Goal: Task Accomplishment & Management: Use online tool/utility

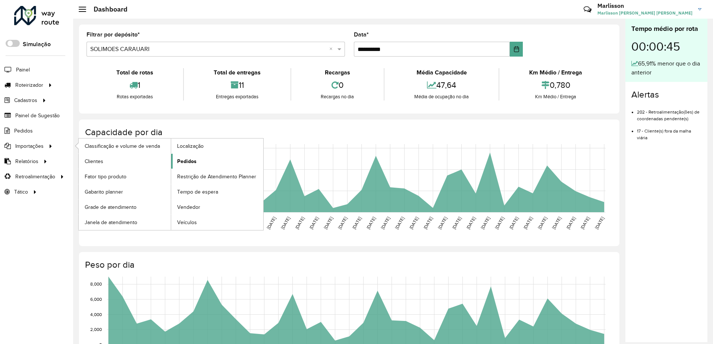
click at [194, 159] on span "Pedidos" at bounding box center [186, 162] width 19 height 8
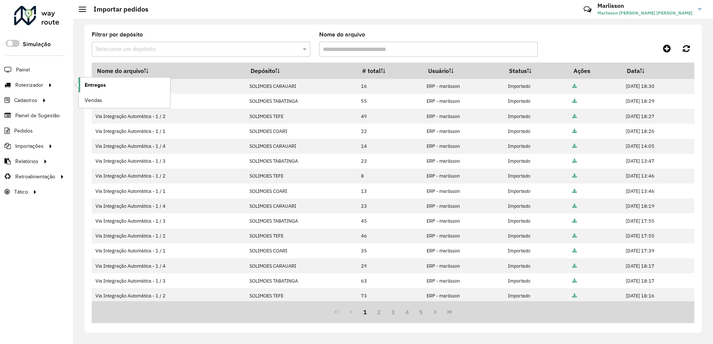
click at [100, 87] on span "Entregas" at bounding box center [95, 85] width 21 height 8
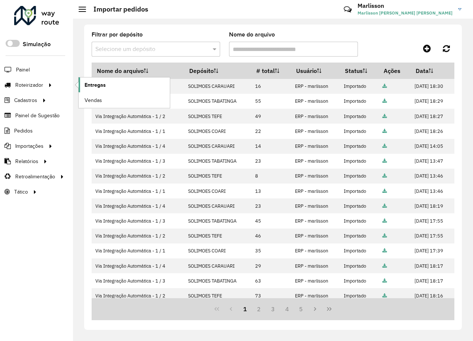
click at [102, 81] on span "Entregas" at bounding box center [95, 85] width 21 height 8
click at [92, 84] on span "Entregas" at bounding box center [95, 85] width 21 height 8
click at [86, 83] on span "Entregas" at bounding box center [95, 85] width 21 height 8
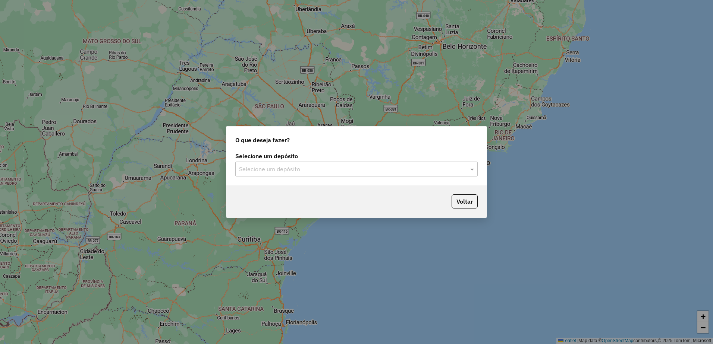
click at [276, 164] on div "Selecione um depósito" at bounding box center [356, 169] width 242 height 15
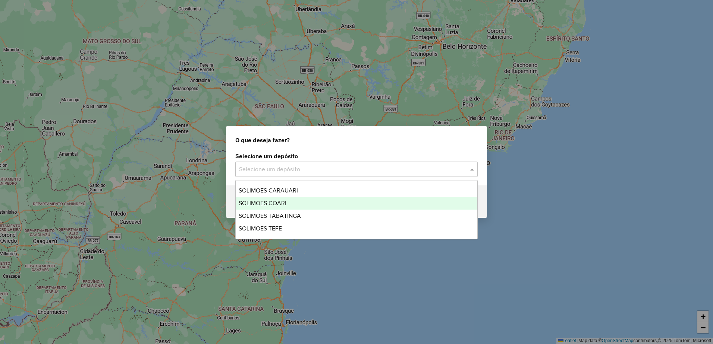
click at [279, 204] on span "SOLIMOES COARI" at bounding box center [263, 203] width 48 height 6
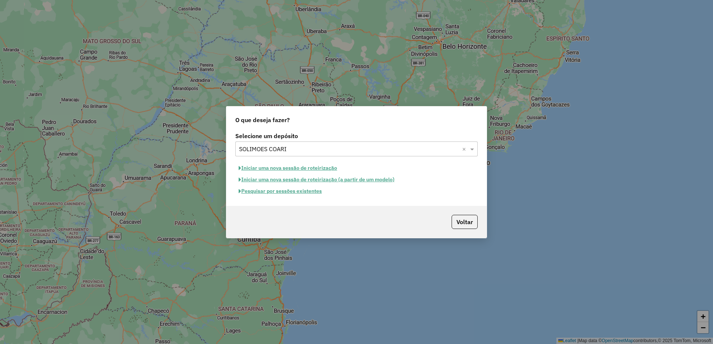
click at [297, 168] on button "Iniciar uma nova sessão de roteirização" at bounding box center [287, 169] width 105 height 12
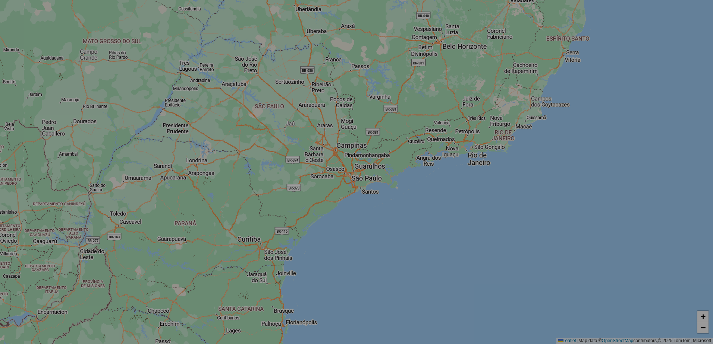
select select "*"
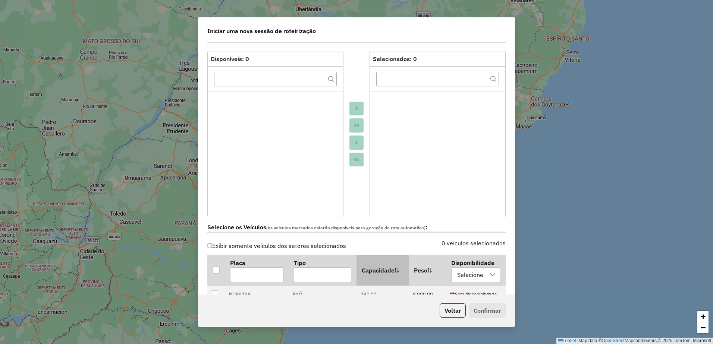
scroll to position [149, 0]
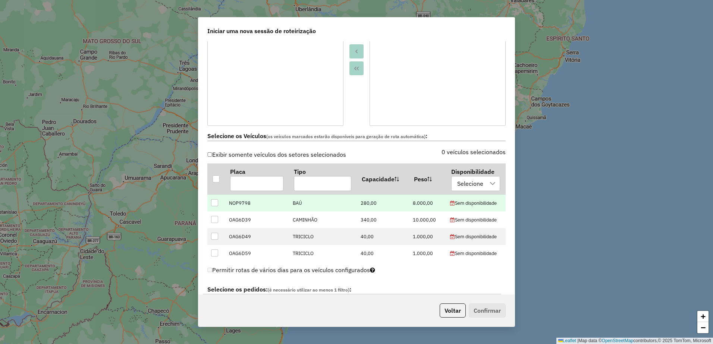
click at [214, 202] on div at bounding box center [214, 202] width 7 height 7
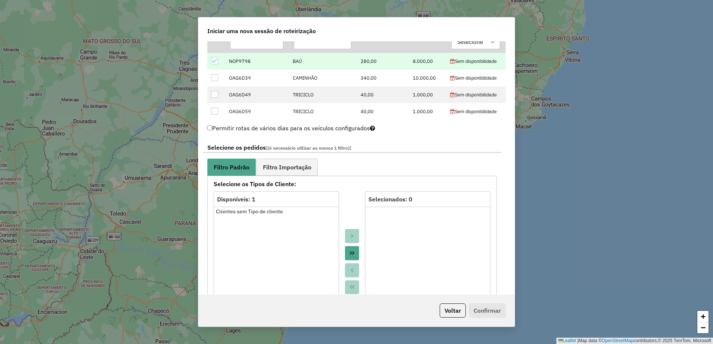
scroll to position [335, 0]
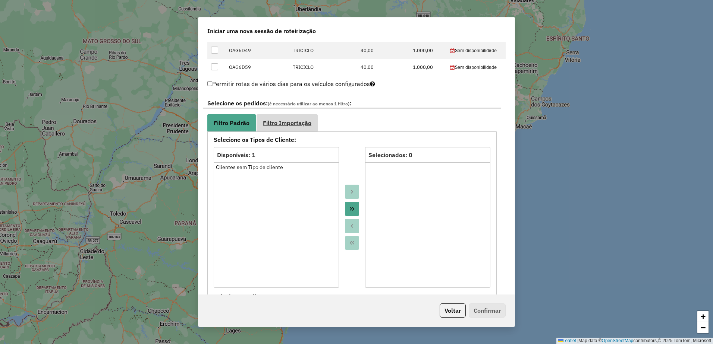
click at [289, 121] on span "Filtro Importação" at bounding box center [287, 123] width 48 height 6
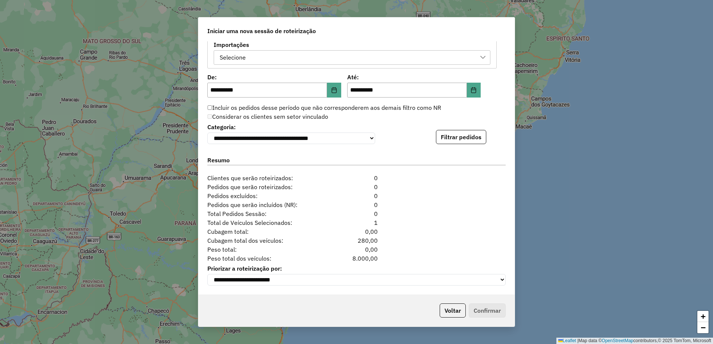
scroll to position [461, 0]
click at [467, 138] on button "Filtrar pedidos" at bounding box center [461, 137] width 50 height 14
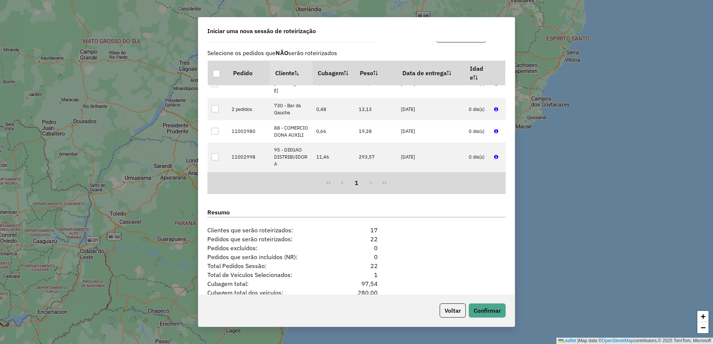
scroll to position [615, 0]
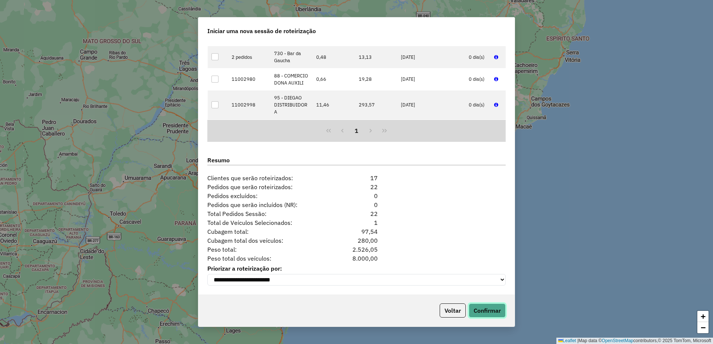
click at [487, 314] on button "Confirmar" at bounding box center [487, 311] width 37 height 14
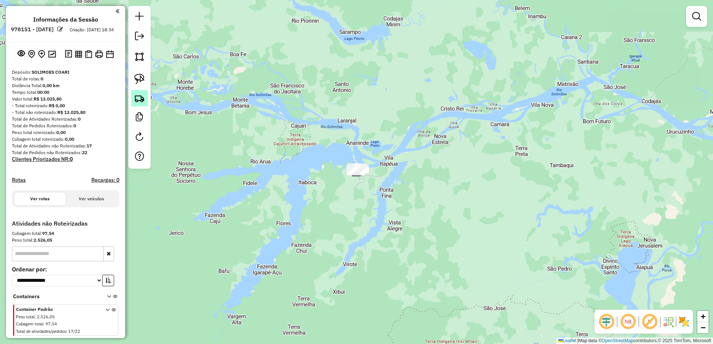
click at [135, 105] on link at bounding box center [139, 98] width 16 height 16
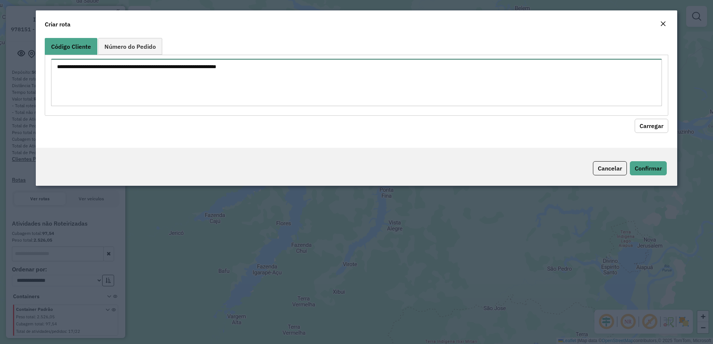
click at [157, 64] on textarea at bounding box center [356, 82] width 611 height 47
paste textarea "*** ** ** ** *** ** *** *** ** *** ** *** ** *** *** ** ***"
type textarea "*** ** ** ** *** ** *** *** ** *** ** *** ** *** *** ** ***"
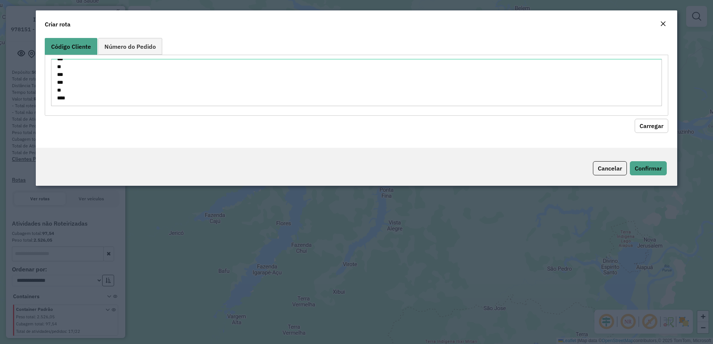
click at [646, 126] on button "Carregar" at bounding box center [651, 126] width 34 height 14
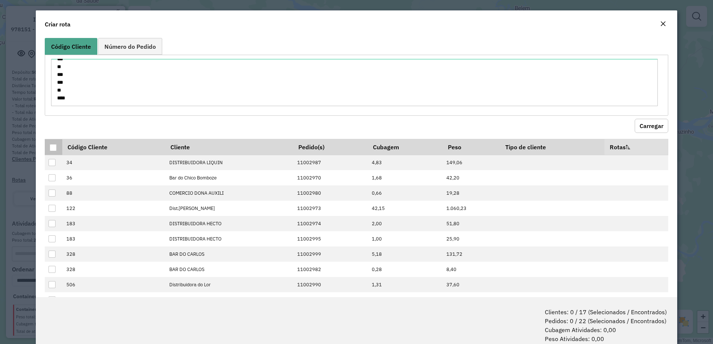
click at [53, 146] on div at bounding box center [53, 147] width 7 height 7
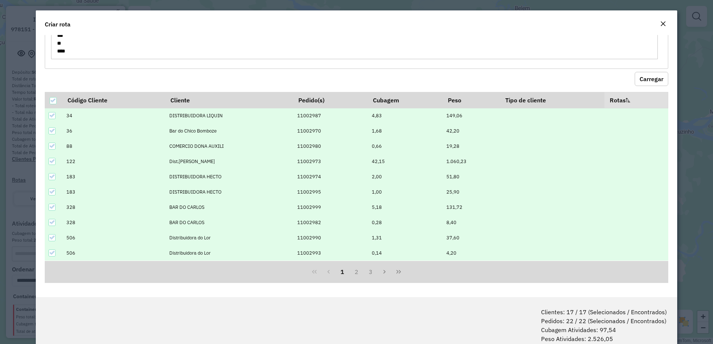
scroll to position [37, 0]
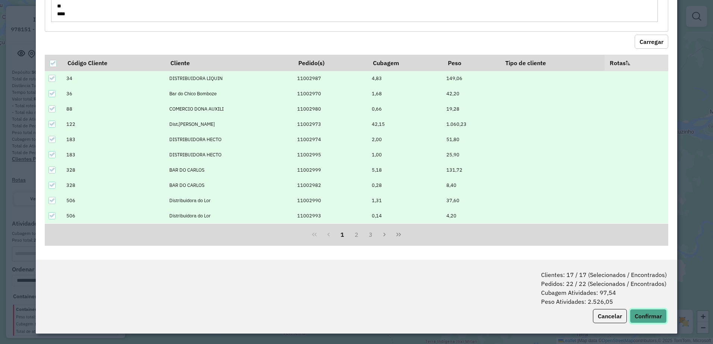
click at [647, 313] on button "Confirmar" at bounding box center [648, 316] width 37 height 14
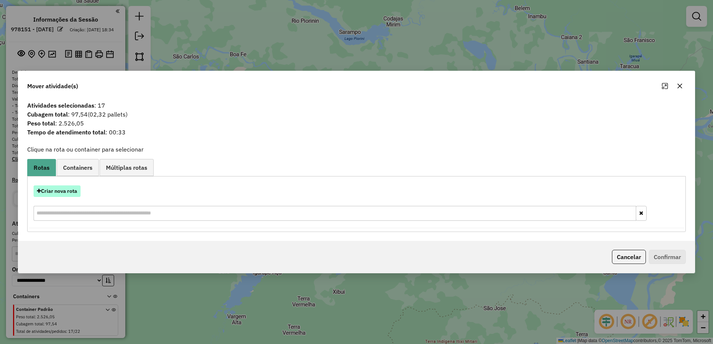
click at [61, 190] on button "Criar nova rota" at bounding box center [57, 192] width 47 height 12
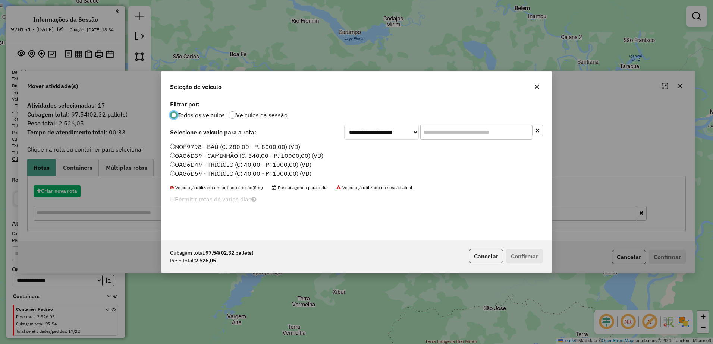
scroll to position [4, 2]
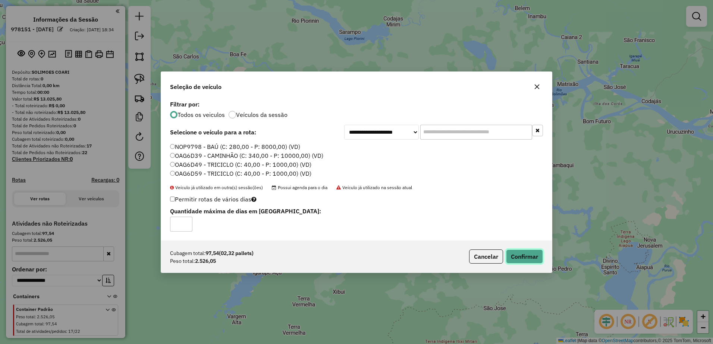
click at [519, 253] on button "Confirmar" at bounding box center [524, 257] width 37 height 14
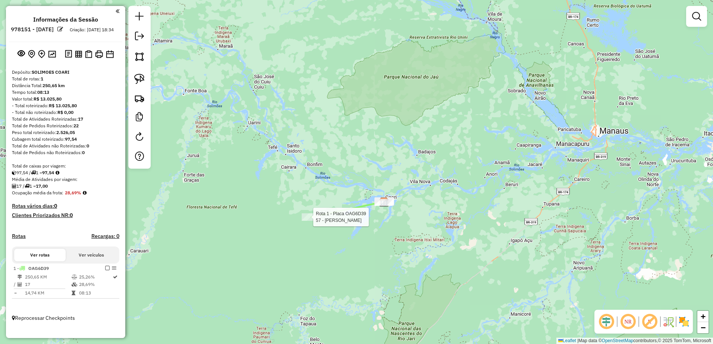
select select "**********"
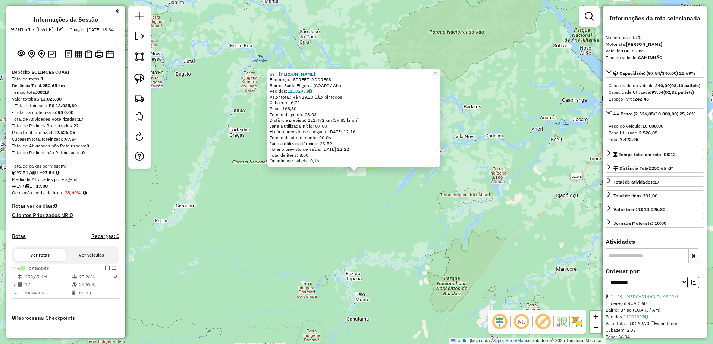
drag, startPoint x: 294, startPoint y: 79, endPoint x: 331, endPoint y: 80, distance: 36.9
click at [331, 80] on div "Endereço: RUA RIO ARUA 290" at bounding box center [353, 80] width 168 height 6
copy div "RUA RIO ARUA 290"
click at [309, 74] on strong "57 - MERCADINHO SAO JORGE" at bounding box center [291, 74] width 45 height 6
click at [440, 72] on link "×" at bounding box center [435, 73] width 9 height 9
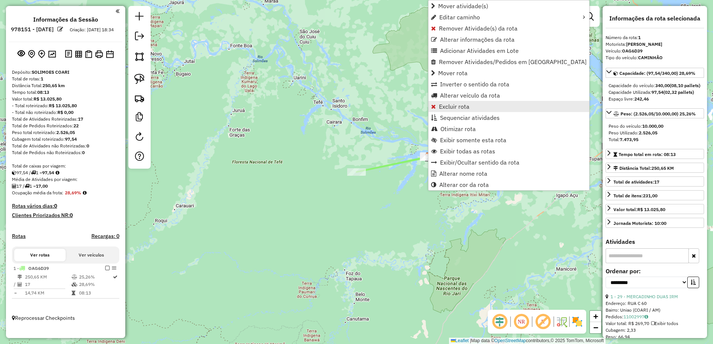
click at [442, 106] on span "Excluir rota" at bounding box center [454, 107] width 31 height 6
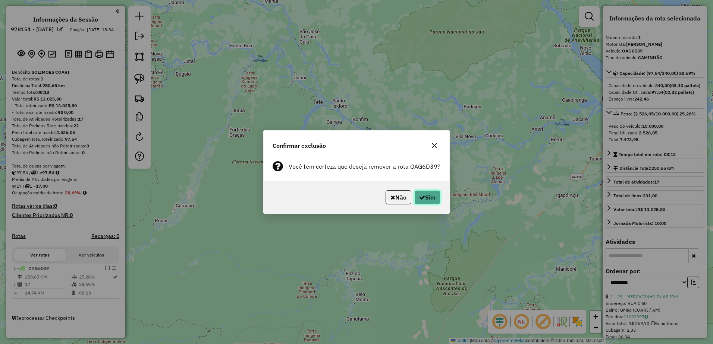
click at [427, 198] on button "Sim" at bounding box center [427, 197] width 26 height 14
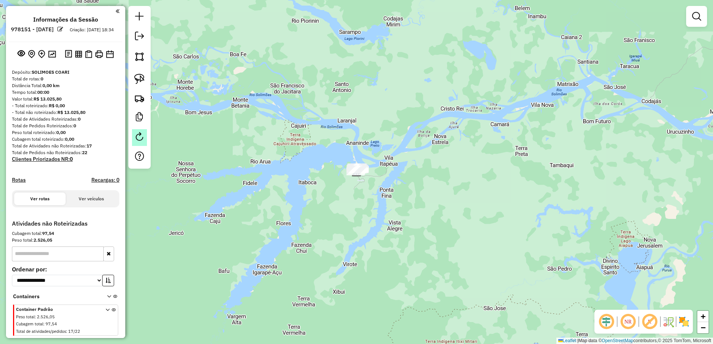
click at [139, 135] on em at bounding box center [139, 136] width 9 height 9
select select "*"
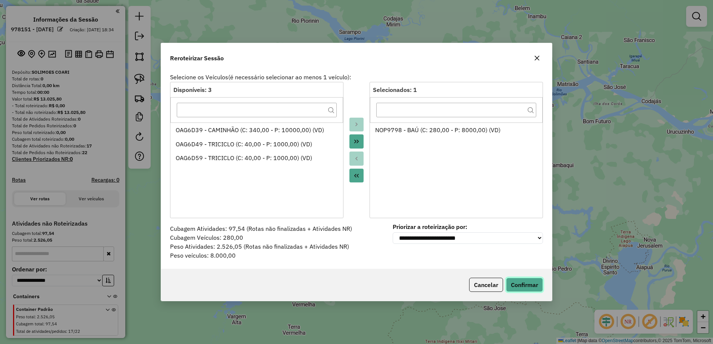
click at [520, 280] on button "Confirmar" at bounding box center [524, 285] width 37 height 14
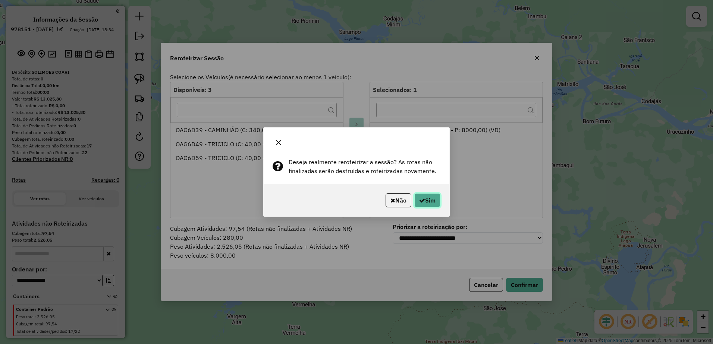
click at [430, 201] on button "Sim" at bounding box center [427, 200] width 26 height 14
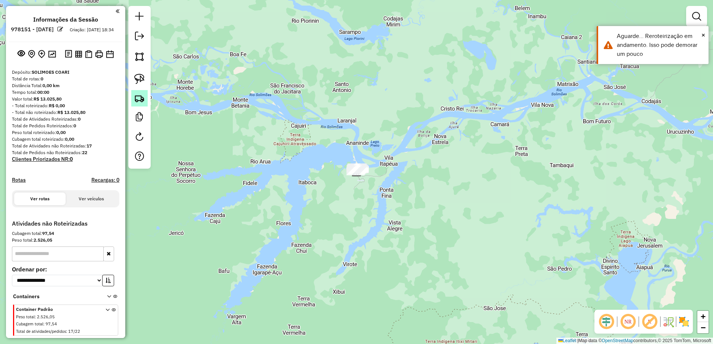
click at [140, 98] on img at bounding box center [139, 98] width 10 height 10
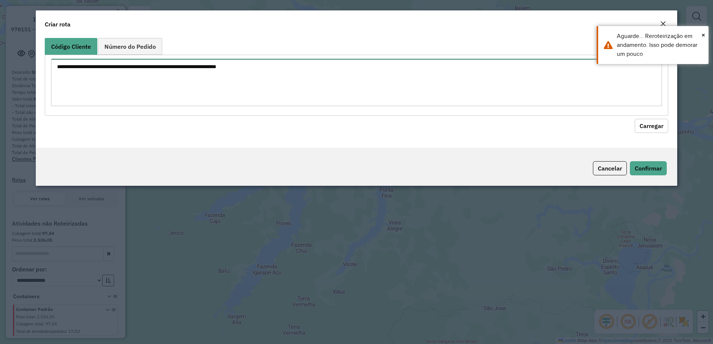
drag, startPoint x: 187, startPoint y: 89, endPoint x: 226, endPoint y: 92, distance: 38.6
click at [187, 88] on textarea at bounding box center [356, 82] width 611 height 47
paste textarea "*** ** ** ** *** ** *** *** ** *** ** *** ** *** *** ** ***"
type textarea "*** ** ** ** *** ** *** *** ** *** ** *** ** *** *** ** ***"
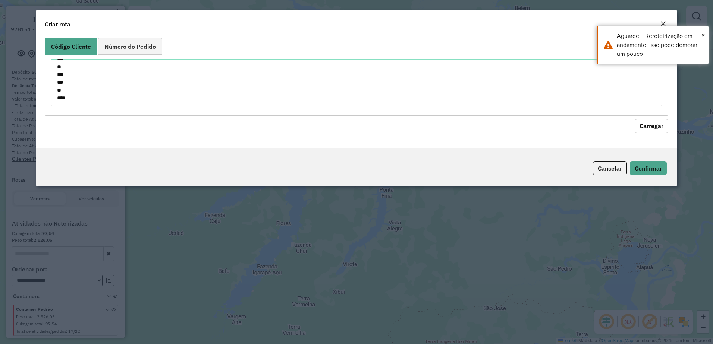
drag, startPoint x: 652, startPoint y: 127, endPoint x: 646, endPoint y: 126, distance: 5.7
click at [652, 126] on button "Carregar" at bounding box center [651, 126] width 34 height 14
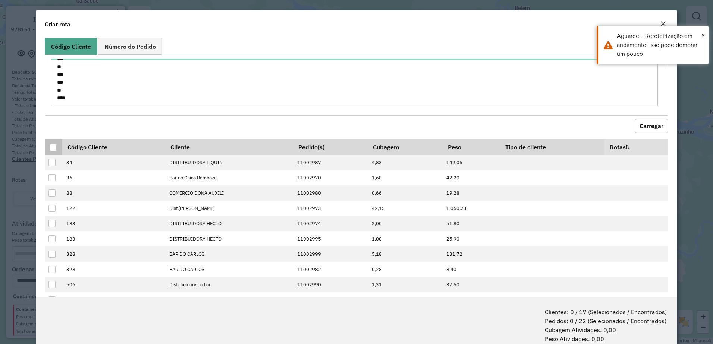
click at [54, 146] on div at bounding box center [53, 147] width 7 height 7
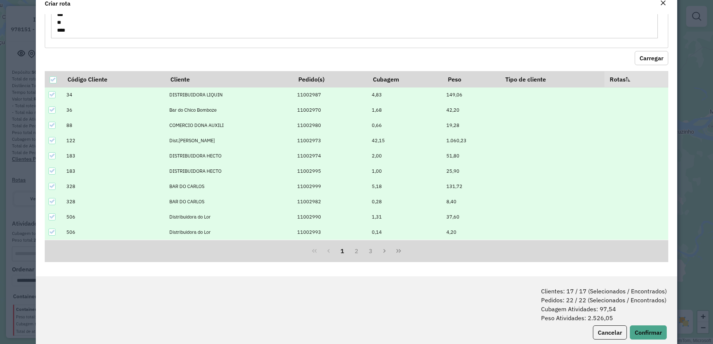
scroll to position [37, 0]
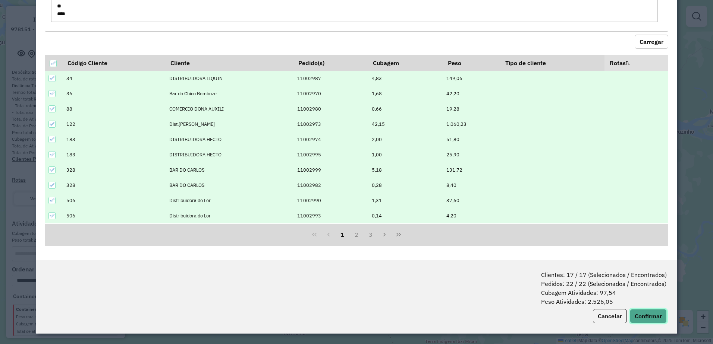
click at [638, 315] on button "Confirmar" at bounding box center [648, 316] width 37 height 14
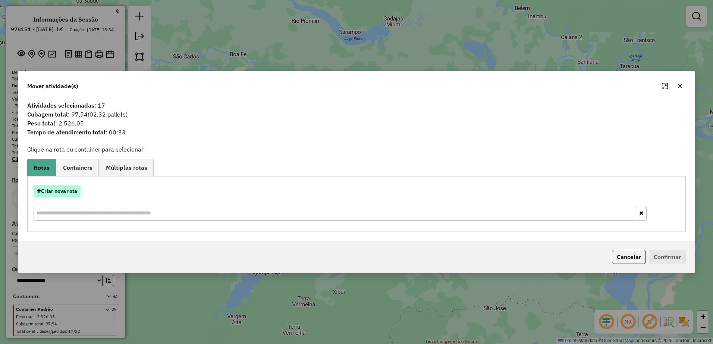
click at [70, 190] on button "Criar nova rota" at bounding box center [57, 192] width 47 height 12
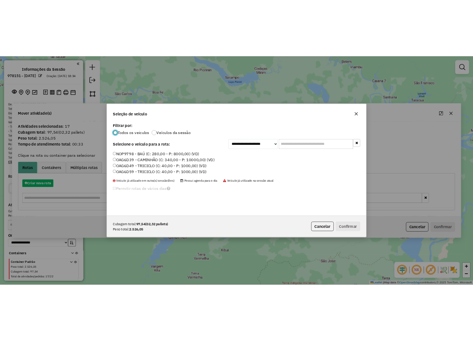
scroll to position [4, 2]
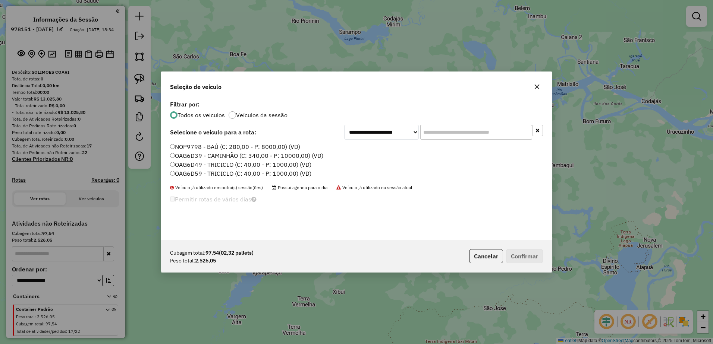
click at [207, 158] on label "OAG6D39 - CAMINHÃO (C: 340,00 - P: 10000,00) (VD)" at bounding box center [246, 155] width 153 height 9
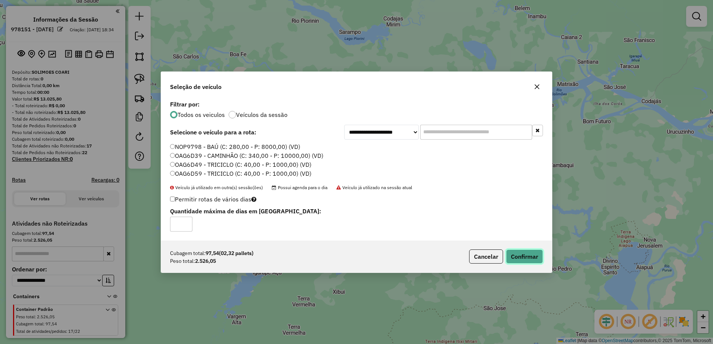
click at [524, 255] on button "Confirmar" at bounding box center [524, 257] width 37 height 14
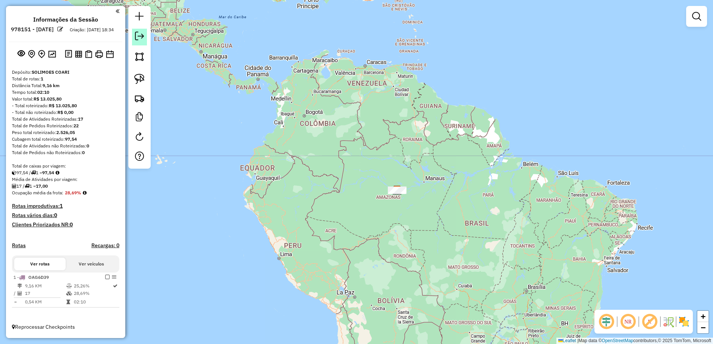
click at [136, 38] on em at bounding box center [139, 36] width 9 height 9
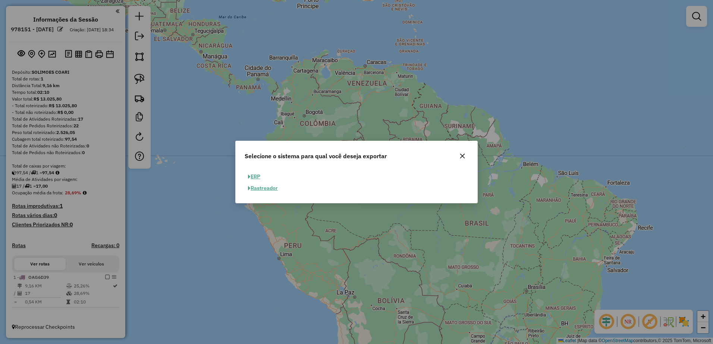
click at [253, 175] on button "ERP" at bounding box center [254, 177] width 19 height 12
select select "**"
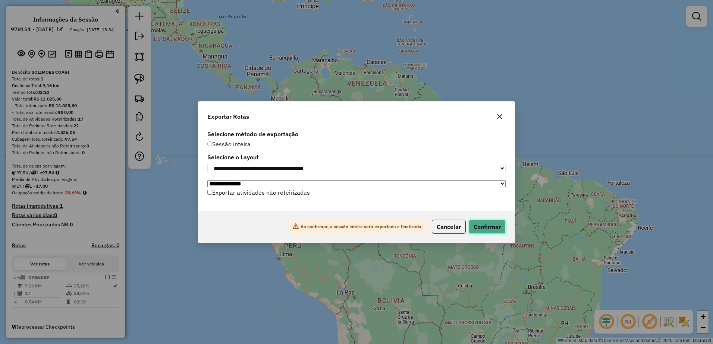
click at [488, 231] on button "Confirmar" at bounding box center [487, 227] width 37 height 14
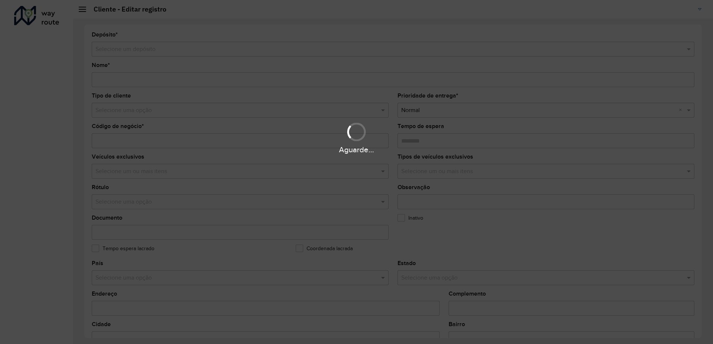
type input "**********"
type input "**"
type input "********"
type input "**********"
type input "*****"
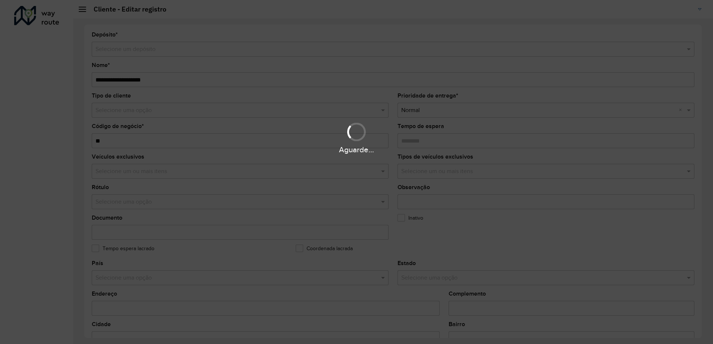
type input "**********"
type input "*********"
type input "**********"
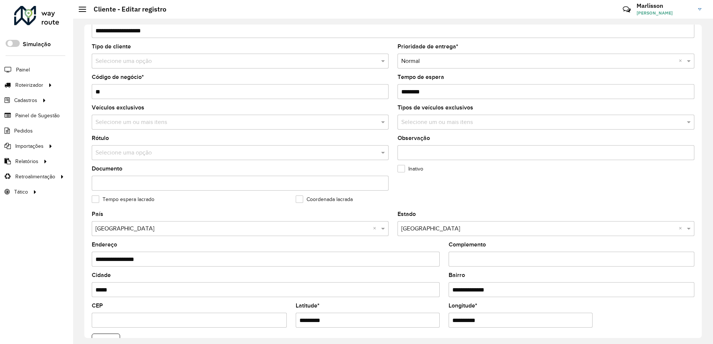
scroll to position [149, 0]
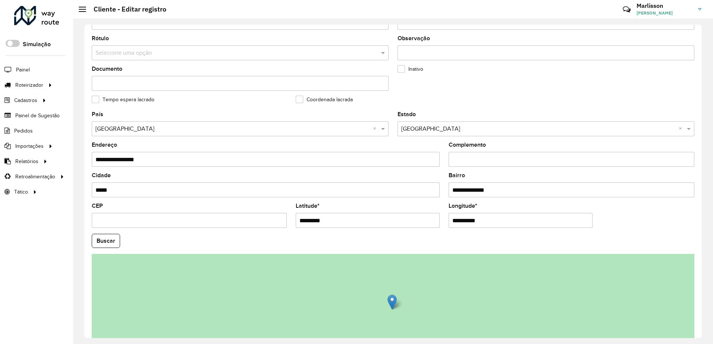
drag, startPoint x: 281, startPoint y: 215, endPoint x: 212, endPoint y: 205, distance: 70.1
click at [200, 203] on formly-group "**********" at bounding box center [392, 239] width 611 height 254
paste input "**********"
drag, startPoint x: 328, startPoint y: 222, endPoint x: 474, endPoint y: 231, distance: 146.0
click at [476, 231] on formly-group "**********" at bounding box center [392, 239] width 611 height 254
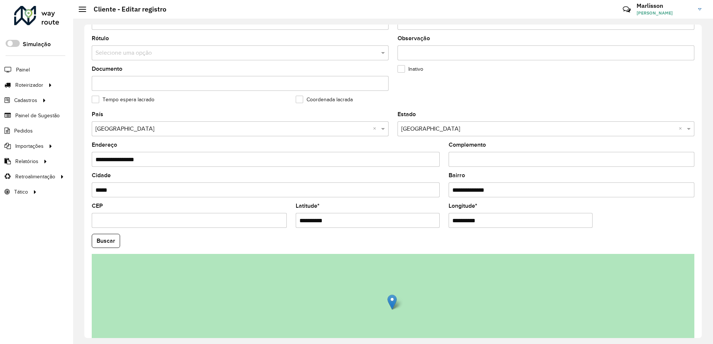
type input "**********"
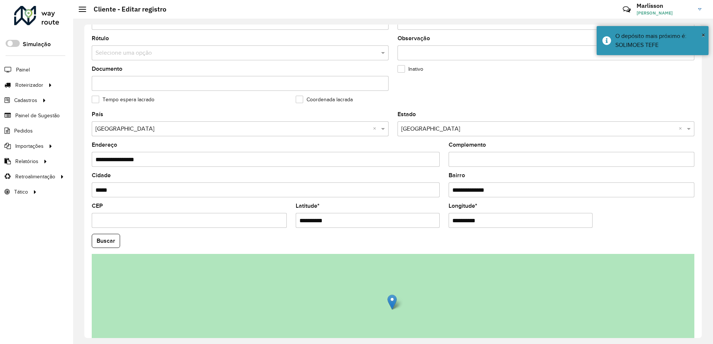
paste input "**********"
drag, startPoint x: 482, startPoint y: 220, endPoint x: 175, endPoint y: 220, distance: 306.8
click at [175, 220] on formly-group "**********" at bounding box center [392, 239] width 611 height 254
type input "**********"
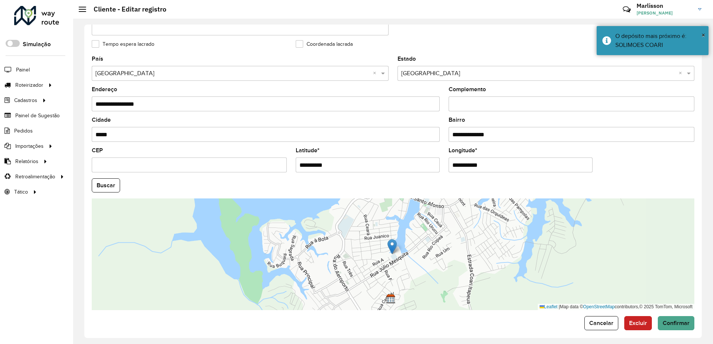
scroll to position [210, 0]
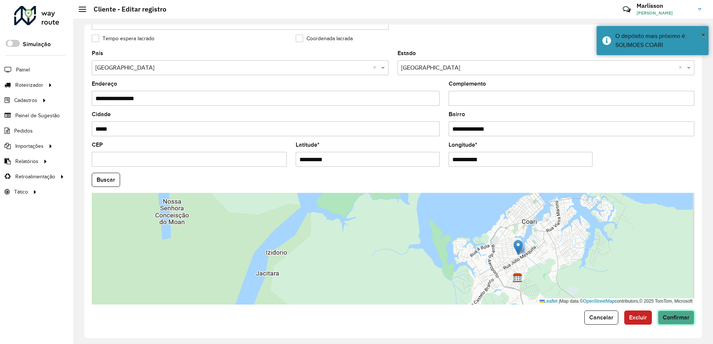
click at [671, 315] on span "Confirmar" at bounding box center [675, 318] width 27 height 6
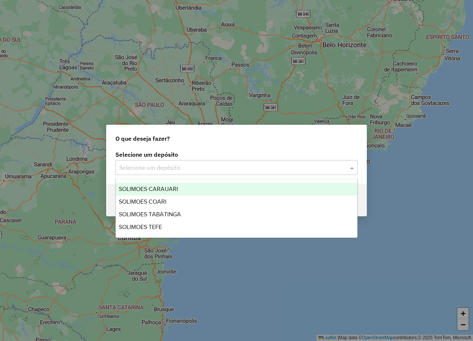
drag, startPoint x: 187, startPoint y: 167, endPoint x: 185, endPoint y: 173, distance: 6.0
click at [186, 167] on input "text" at bounding box center [229, 168] width 220 height 9
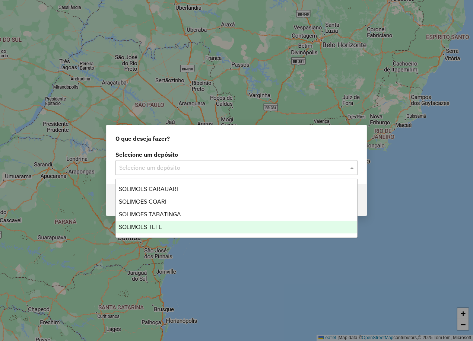
click at [152, 226] on span "SOLIMOES TEFE" at bounding box center [140, 227] width 43 height 6
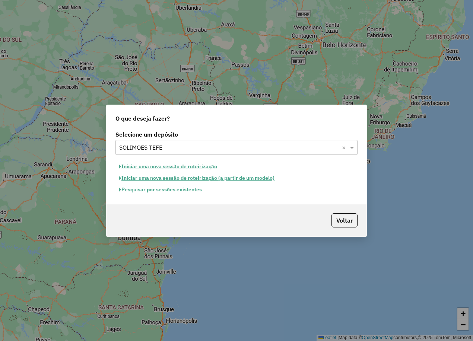
click at [183, 165] on button "Iniciar uma nova sessão de roteirização" at bounding box center [168, 167] width 105 height 12
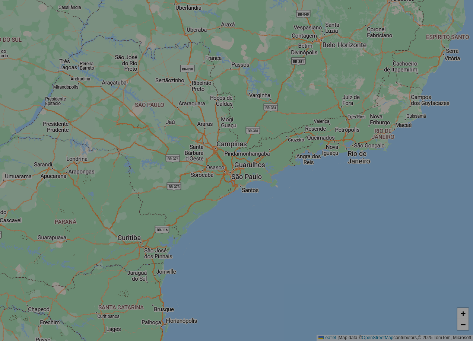
select select "*"
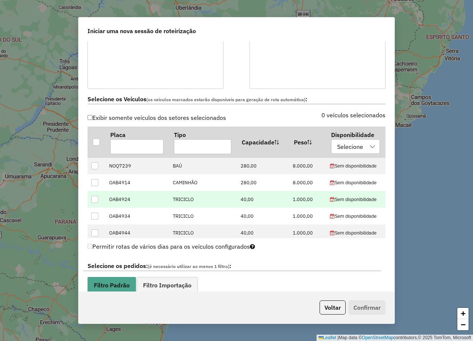
scroll to position [186, 0]
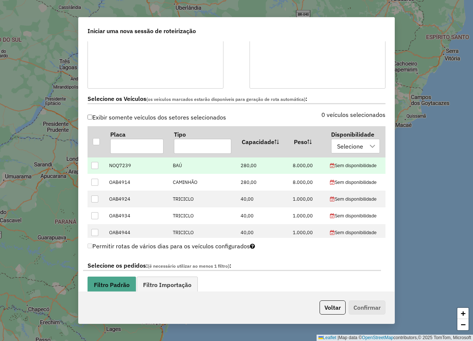
click at [95, 166] on div at bounding box center [94, 165] width 7 height 7
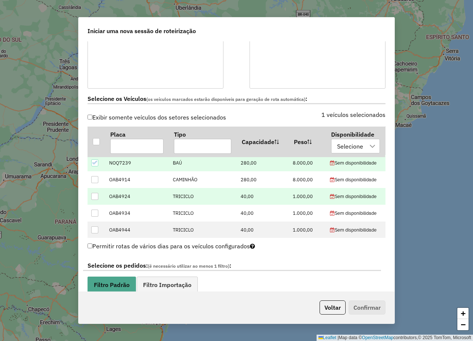
scroll to position [3, 0]
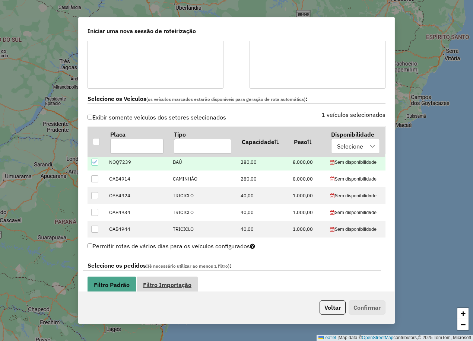
click at [164, 280] on link "Filtro Importação" at bounding box center [167, 285] width 61 height 17
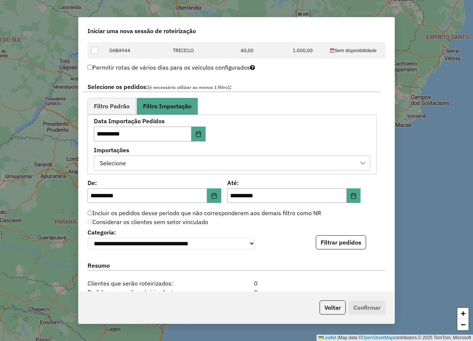
scroll to position [375, 0]
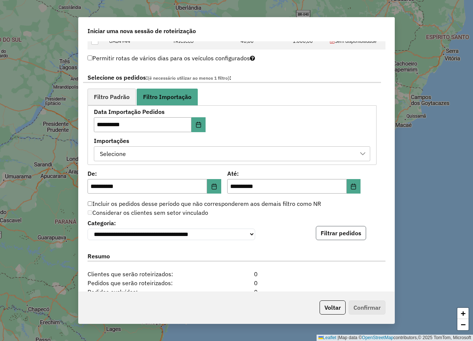
click at [339, 236] on button "Filtrar pedidos" at bounding box center [341, 233] width 50 height 14
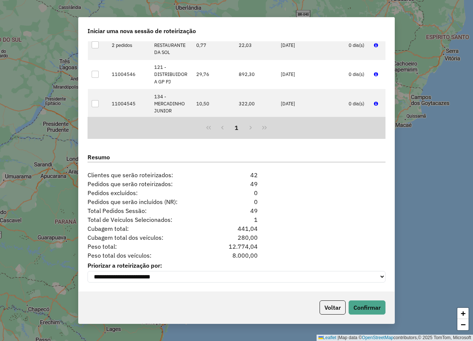
scroll to position [631, 0]
click at [368, 308] on button "Confirmar" at bounding box center [367, 308] width 37 height 14
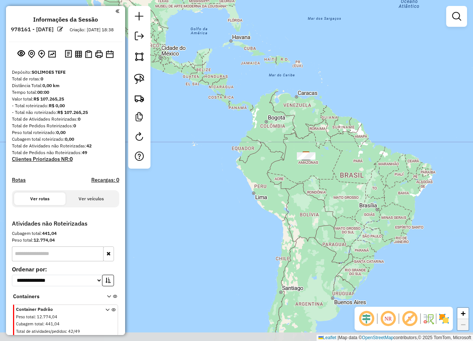
drag, startPoint x: 336, startPoint y: 265, endPoint x: 317, endPoint y: 179, distance: 88.5
click at [317, 179] on div "Janela de atendimento Grade de atendimento Capacidade Transportadoras Veículos …" at bounding box center [236, 170] width 473 height 341
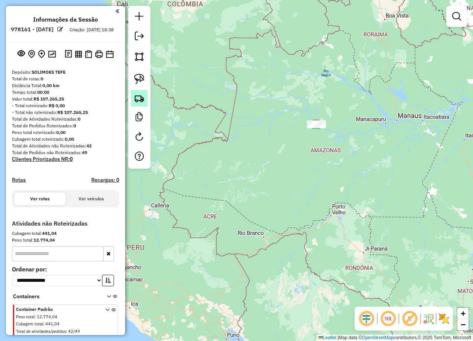
click at [137, 96] on img at bounding box center [139, 98] width 10 height 10
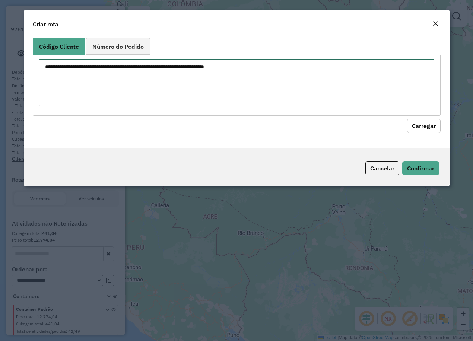
click at [175, 85] on textarea at bounding box center [236, 82] width 395 height 47
paste textarea "*** *"
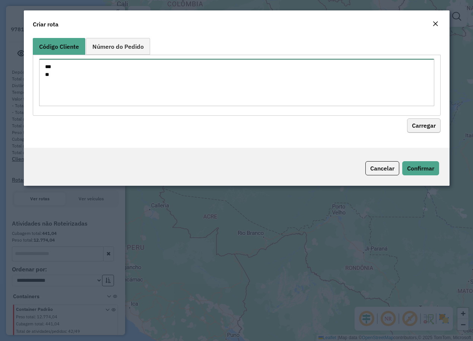
type textarea "*** *"
drag, startPoint x: 423, startPoint y: 125, endPoint x: 401, endPoint y: 130, distance: 23.0
click at [422, 125] on button "Carregar" at bounding box center [424, 126] width 34 height 14
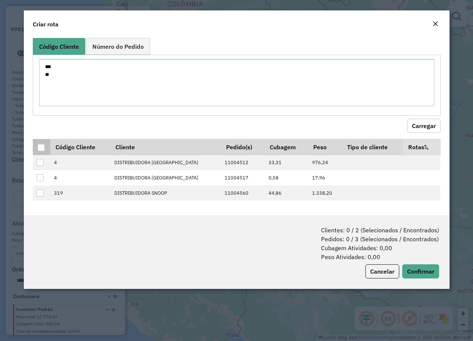
click at [38, 149] on div at bounding box center [41, 147] width 7 height 7
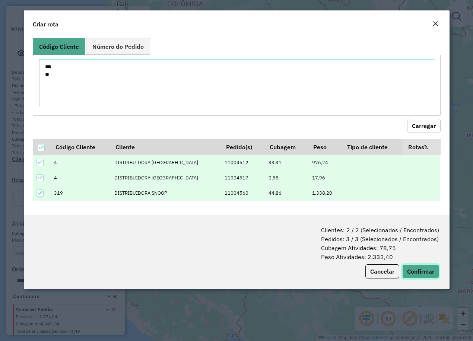
click at [417, 269] on button "Confirmar" at bounding box center [421, 272] width 37 height 14
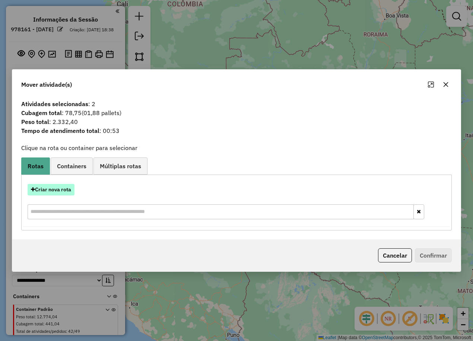
click at [49, 187] on button "Criar nova rota" at bounding box center [51, 190] width 47 height 12
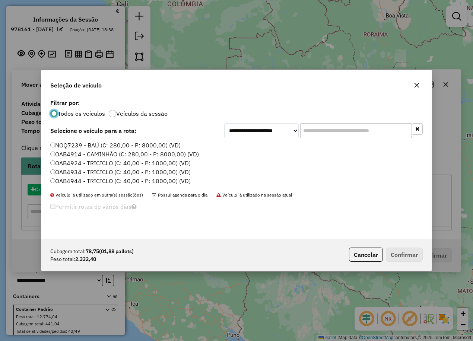
scroll to position [4, 2]
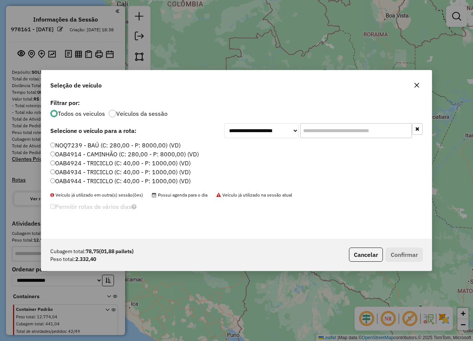
click at [59, 144] on label "NOQ7239 - BAÚ (C: 280,00 - P: 8000,00) (VD)" at bounding box center [115, 145] width 130 height 9
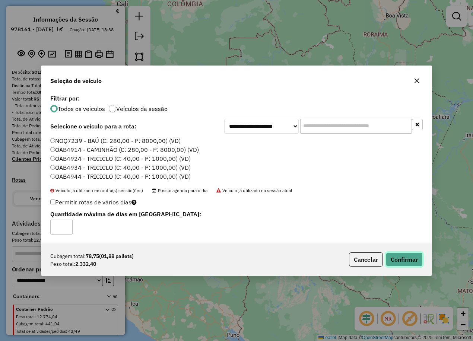
click at [409, 256] on button "Confirmar" at bounding box center [404, 260] width 37 height 14
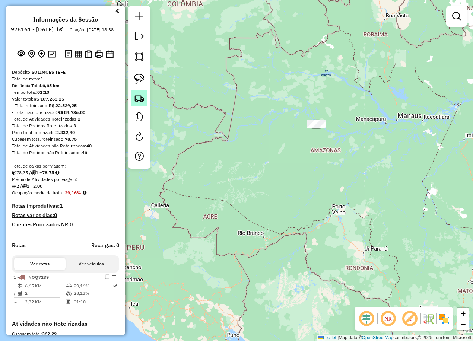
click at [141, 94] on img at bounding box center [139, 98] width 10 height 10
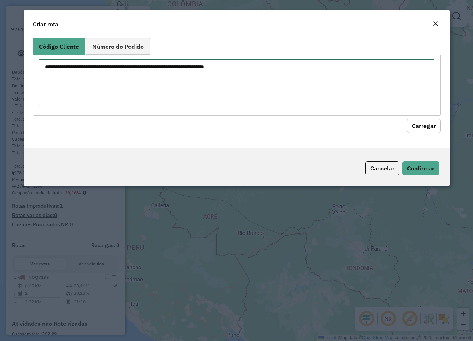
click at [185, 77] on textarea at bounding box center [236, 82] width 395 height 47
paste textarea "*** *** *** *** ** *** *** ** ** *** ** *** ** ***"
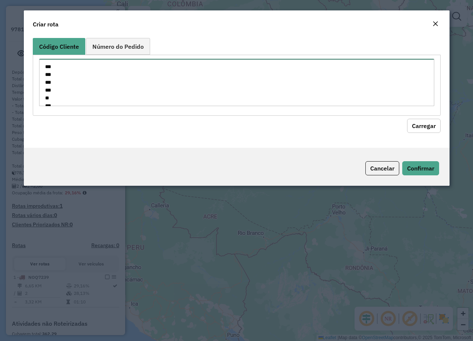
scroll to position [73, 0]
type textarea "*** *** *** *** ** *** *** ** ** *** ** *** ** ***"
click at [416, 126] on button "Carregar" at bounding box center [424, 126] width 34 height 14
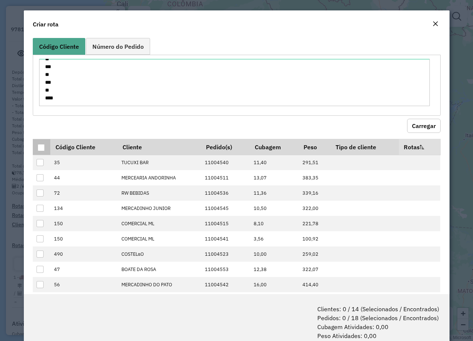
click at [42, 148] on div at bounding box center [41, 147] width 7 height 7
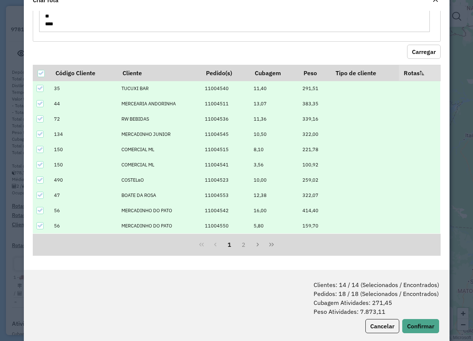
scroll to position [37, 0]
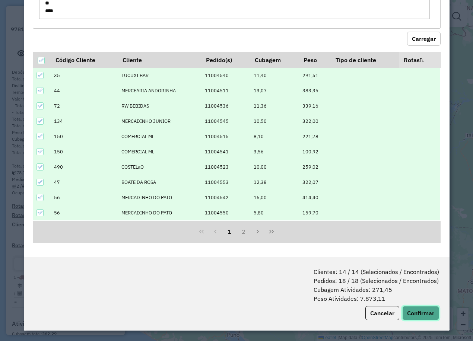
click at [414, 313] on button "Confirmar" at bounding box center [421, 313] width 37 height 14
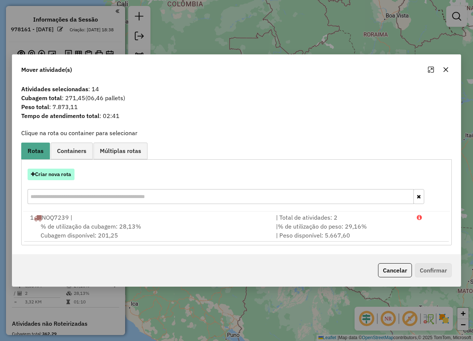
click at [60, 177] on button "Criar nova rota" at bounding box center [51, 175] width 47 height 12
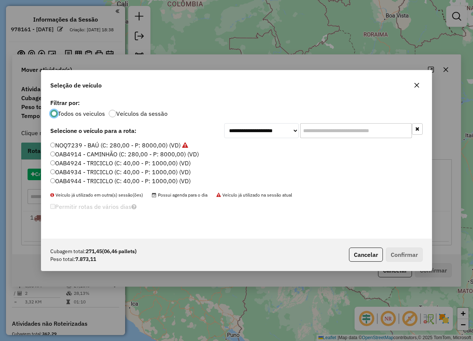
scroll to position [4, 2]
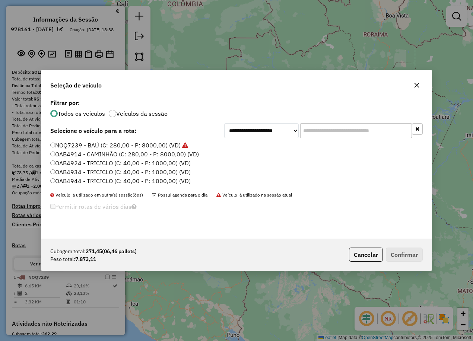
click at [106, 152] on label "OAB4914 - CAMINHÃO (C: 280,00 - P: 8000,00) (VD)" at bounding box center [124, 154] width 149 height 9
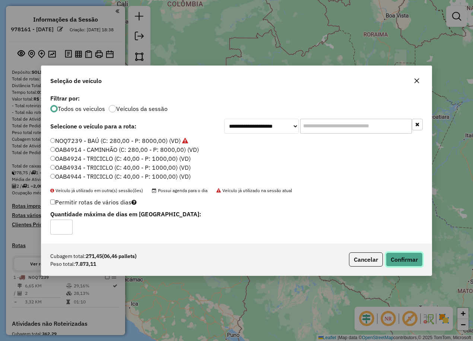
click at [403, 261] on button "Confirmar" at bounding box center [404, 260] width 37 height 14
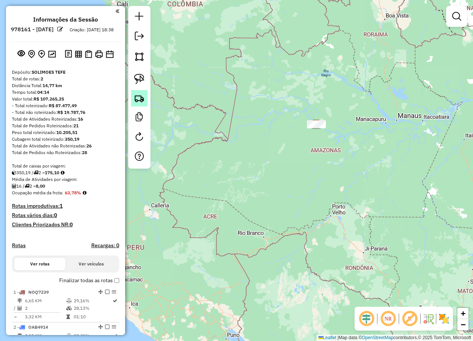
click at [136, 103] on link at bounding box center [139, 98] width 16 height 16
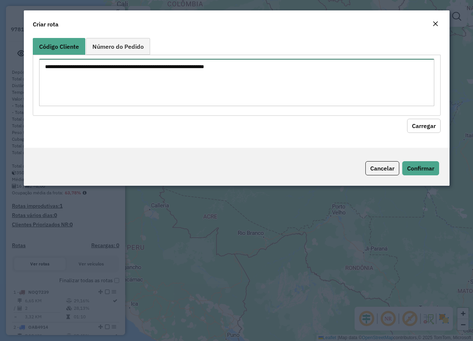
drag, startPoint x: 142, startPoint y: 66, endPoint x: 156, endPoint y: 70, distance: 14.4
click at [143, 65] on textarea at bounding box center [236, 82] width 395 height 47
paste textarea "** ** ** ** ** *** *** *** ***"
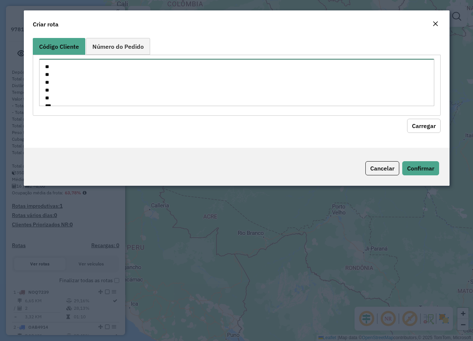
scroll to position [34, 0]
type textarea "** ** ** ** ** *** *** *** ***"
click at [428, 125] on button "Carregar" at bounding box center [424, 126] width 34 height 14
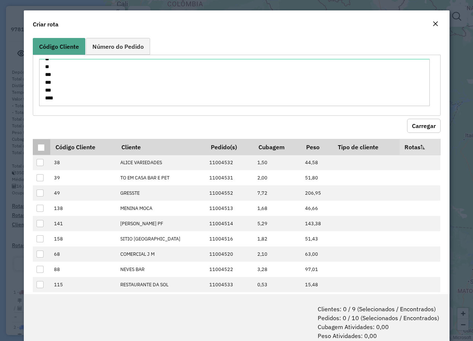
click at [40, 151] on div at bounding box center [41, 147] width 7 height 7
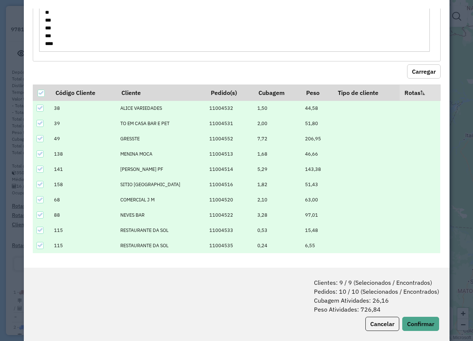
scroll to position [37, 0]
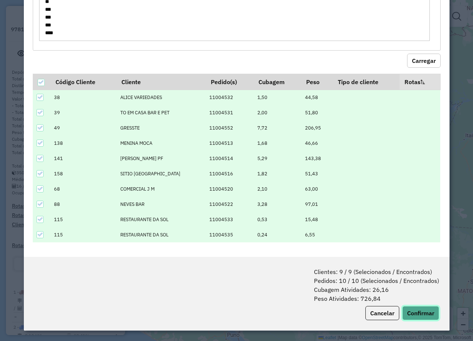
click at [409, 309] on button "Confirmar" at bounding box center [421, 313] width 37 height 14
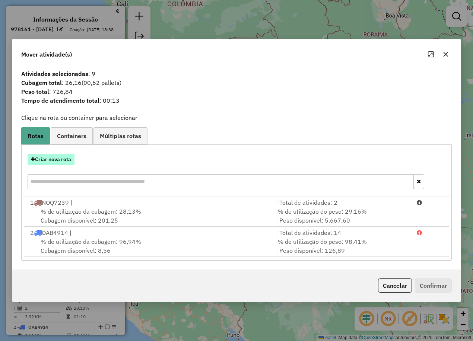
click at [51, 161] on button "Criar nova rota" at bounding box center [51, 160] width 47 height 12
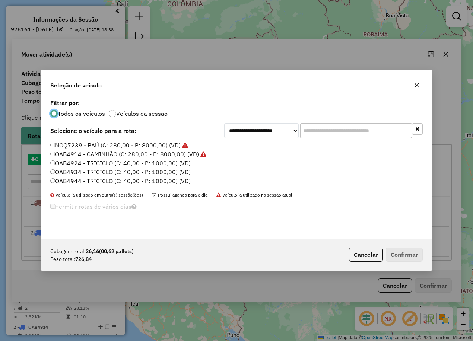
scroll to position [4, 2]
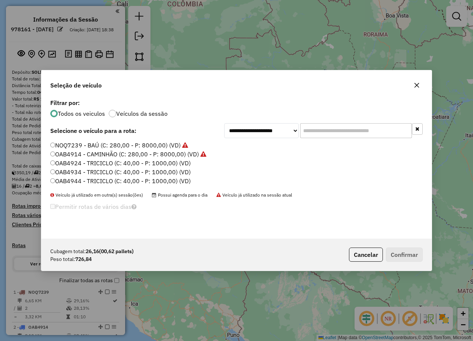
click at [86, 165] on label "OAB4924 - TRICICLO (C: 40,00 - P: 1000,00) (VD)" at bounding box center [120, 163] width 141 height 9
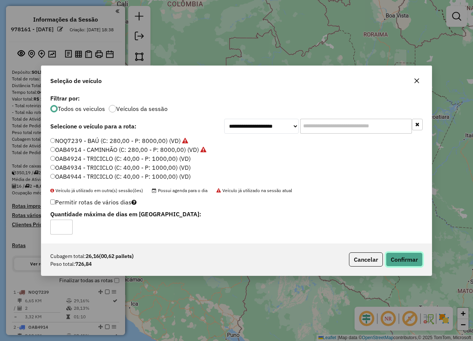
click at [410, 257] on button "Confirmar" at bounding box center [404, 260] width 37 height 14
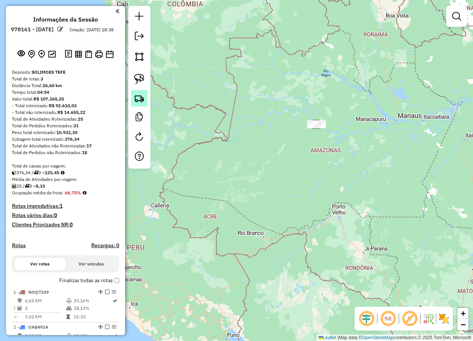
click at [138, 98] on img at bounding box center [139, 98] width 10 height 10
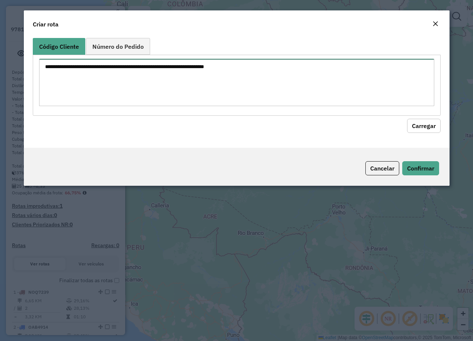
drag, startPoint x: 180, startPoint y: 82, endPoint x: 198, endPoint y: 87, distance: 18.8
click at [180, 81] on textarea at bounding box center [236, 82] width 395 height 47
paste textarea "*** *** *** *** *** *** ***"
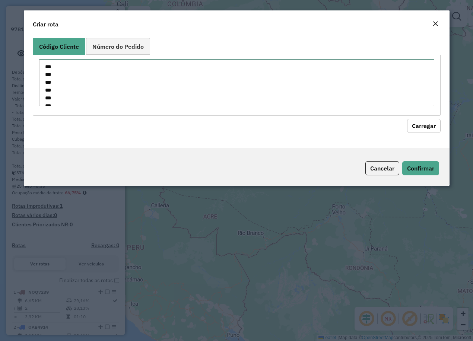
scroll to position [19, 0]
type textarea "*** *** *** *** *** *** ***"
drag, startPoint x: 421, startPoint y: 124, endPoint x: 377, endPoint y: 135, distance: 44.9
click at [420, 124] on button "Carregar" at bounding box center [424, 126] width 34 height 14
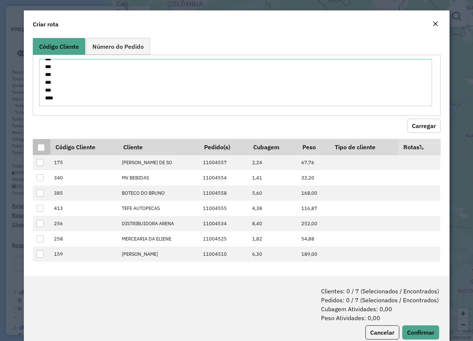
click at [39, 146] on div at bounding box center [41, 147] width 7 height 7
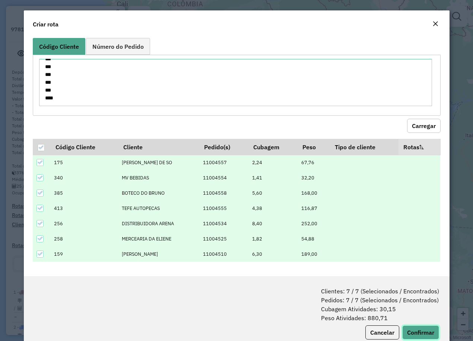
click at [413, 330] on button "Confirmar" at bounding box center [421, 333] width 37 height 14
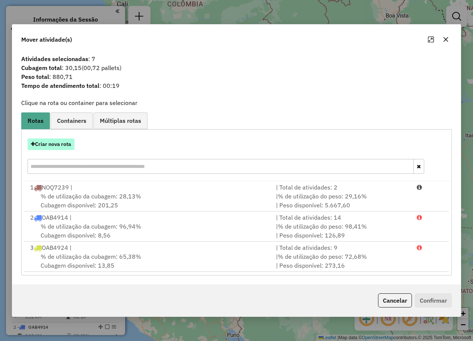
click at [57, 145] on button "Criar nova rota" at bounding box center [51, 145] width 47 height 12
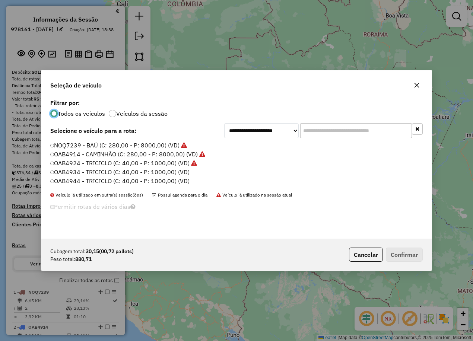
scroll to position [4, 2]
click at [99, 171] on label "OAB4934 - TRICICLO (C: 40,00 - P: 1000,00) (VD)" at bounding box center [120, 172] width 140 height 9
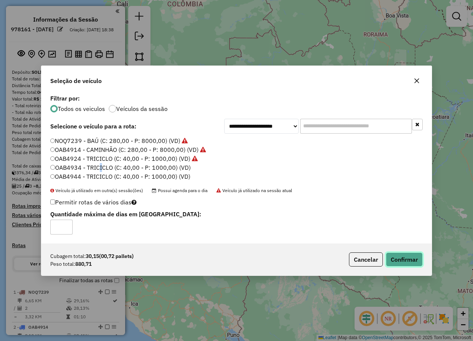
click at [407, 261] on button "Confirmar" at bounding box center [404, 260] width 37 height 14
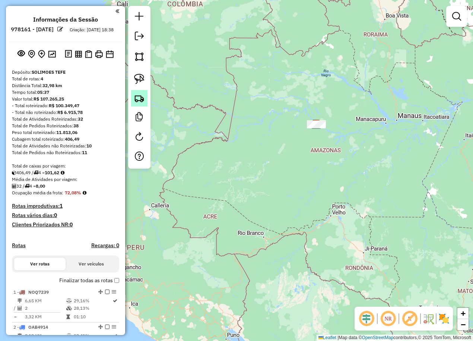
click at [137, 99] on img at bounding box center [139, 98] width 10 height 10
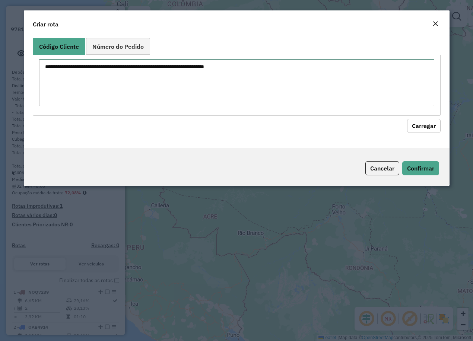
click at [189, 91] on textarea at bounding box center [236, 82] width 395 height 47
paste textarea "*** *** *** *** *** *** *** *** *** ***"
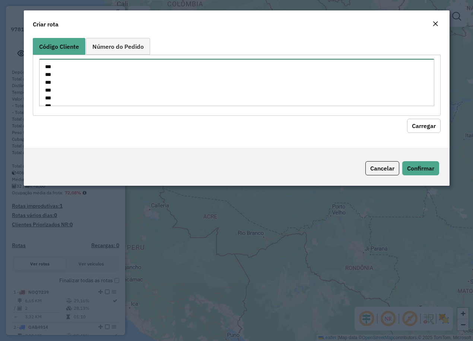
scroll to position [42, 0]
type textarea "*** *** *** *** *** *** *** *** *** ***"
drag, startPoint x: 432, startPoint y: 124, endPoint x: 411, endPoint y: 135, distance: 23.0
click at [431, 124] on button "Carregar" at bounding box center [424, 126] width 34 height 14
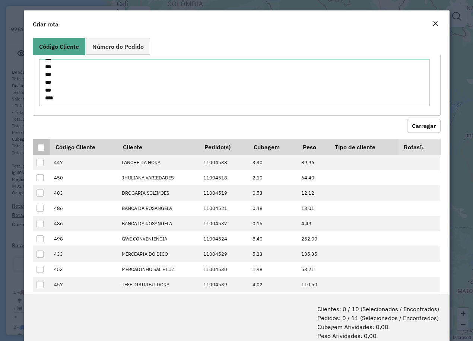
click at [40, 147] on div at bounding box center [41, 147] width 7 height 7
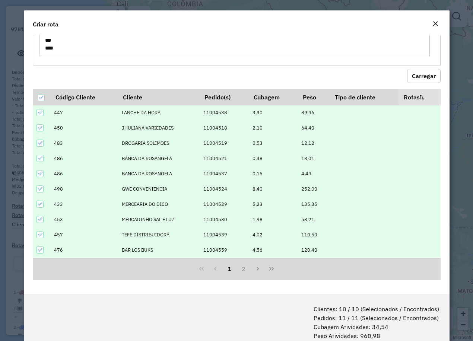
scroll to position [37, 0]
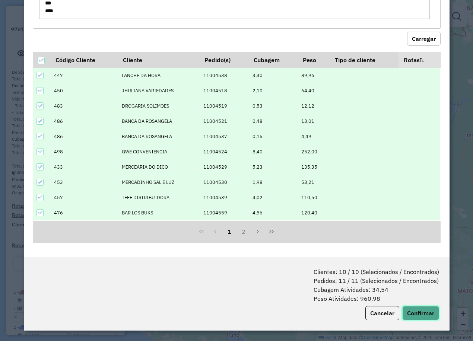
click at [418, 310] on button "Confirmar" at bounding box center [421, 313] width 37 height 14
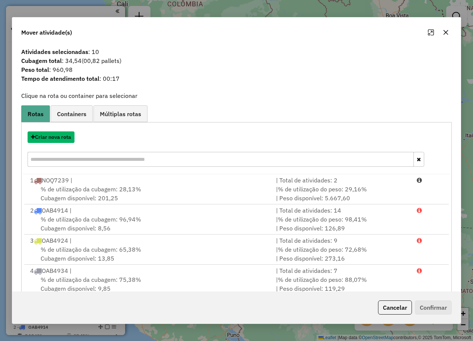
click at [53, 137] on button "Criar nova rota" at bounding box center [51, 138] width 47 height 12
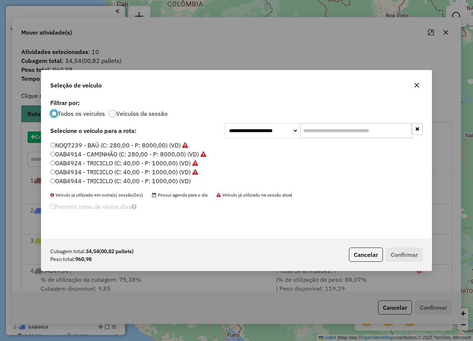
scroll to position [4, 2]
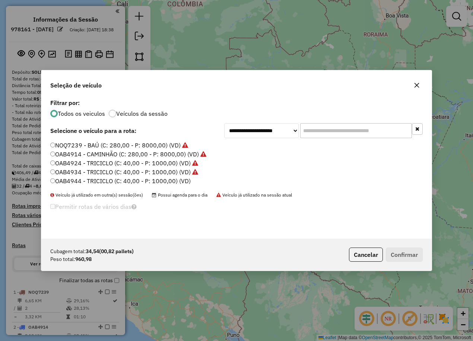
click at [97, 181] on label "OAB4944 - TRICICLO (C: 40,00 - P: 1000,00) (VD)" at bounding box center [120, 181] width 141 height 9
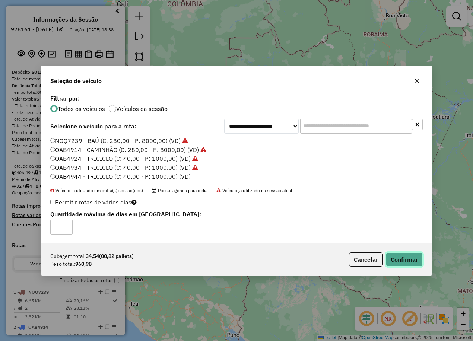
click at [399, 260] on button "Confirmar" at bounding box center [404, 260] width 37 height 14
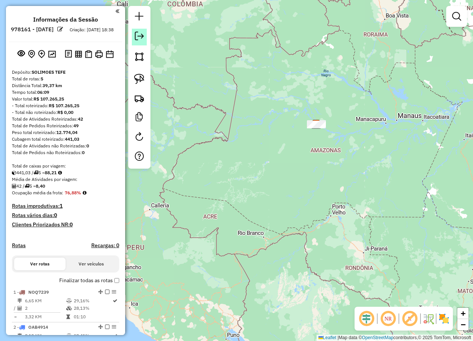
click at [137, 37] on em at bounding box center [139, 36] width 9 height 9
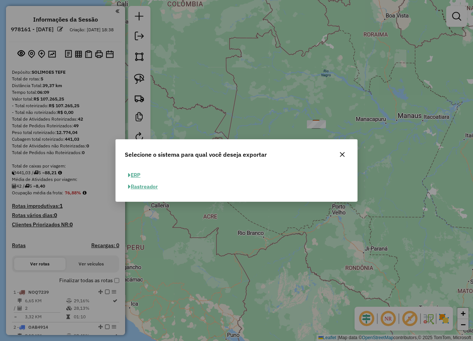
click at [133, 173] on button "ERP" at bounding box center [134, 176] width 19 height 12
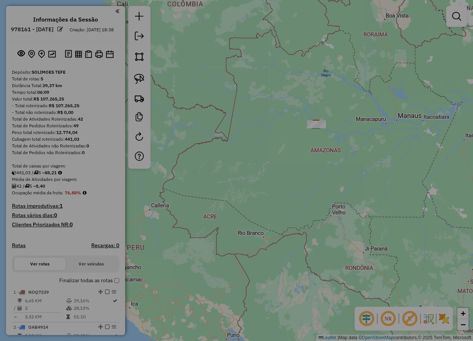
select select "**"
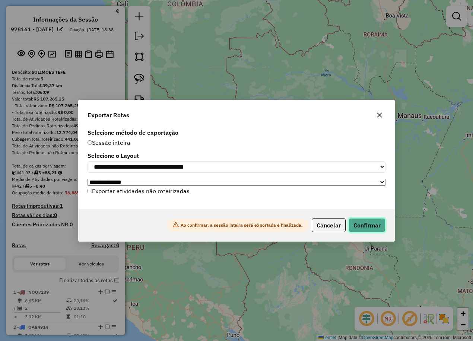
click at [359, 226] on button "Confirmar" at bounding box center [367, 225] width 37 height 14
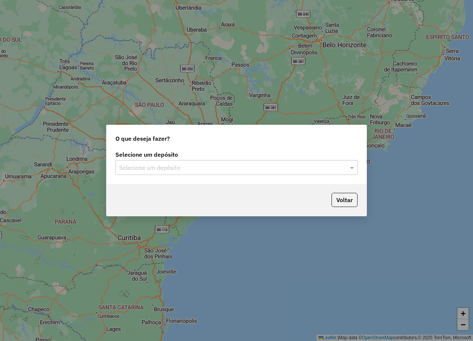
click at [141, 168] on input "text" at bounding box center [229, 168] width 220 height 9
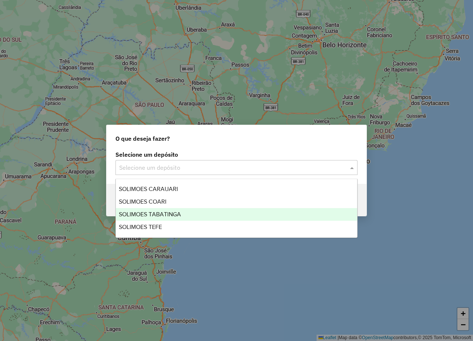
click at [161, 213] on span "SOLIMOES TABATINGA" at bounding box center [150, 214] width 62 height 6
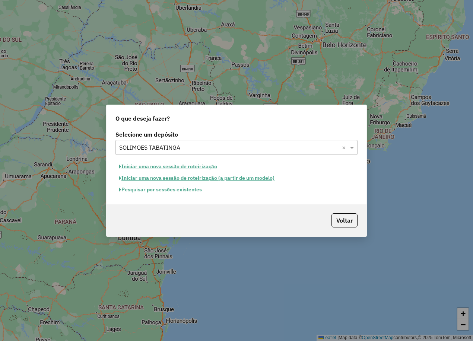
click at [174, 168] on button "Iniciar uma nova sessão de roteirização" at bounding box center [168, 167] width 105 height 12
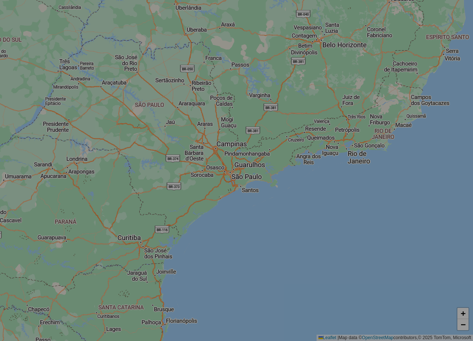
select select "*"
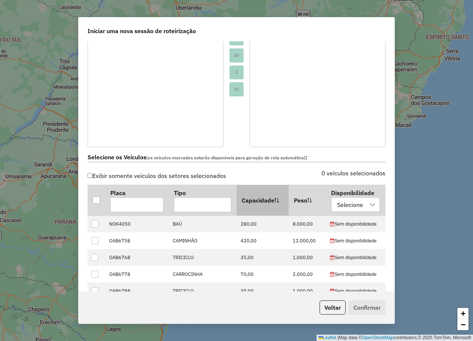
scroll to position [149, 0]
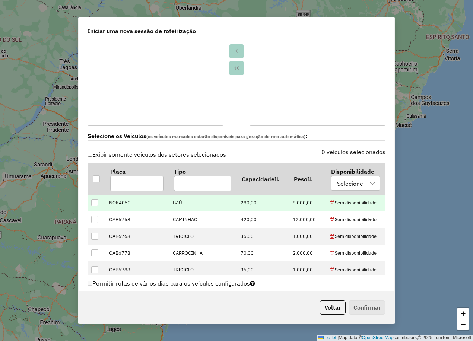
click at [93, 203] on div at bounding box center [94, 202] width 7 height 7
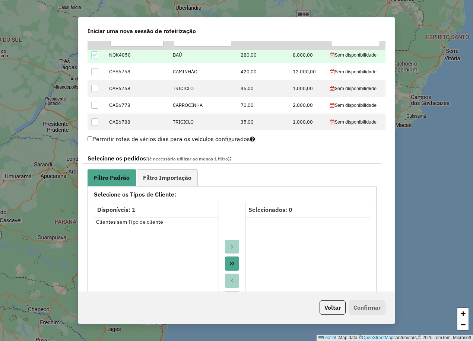
scroll to position [298, 0]
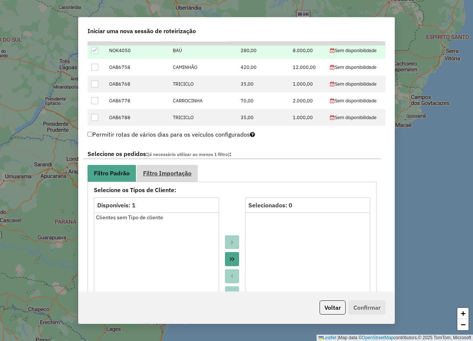
click at [172, 176] on span "Filtro Importação" at bounding box center [167, 173] width 48 height 6
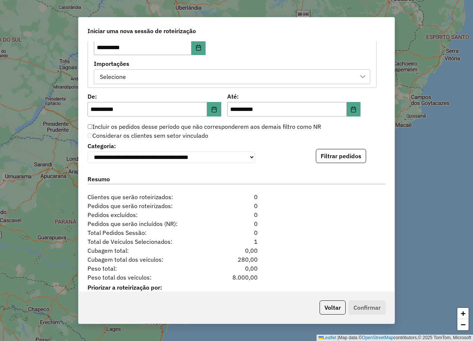
scroll to position [477, 0]
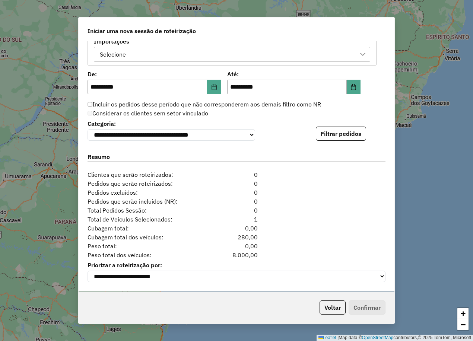
click at [329, 139] on button "Filtrar pedidos" at bounding box center [341, 134] width 50 height 14
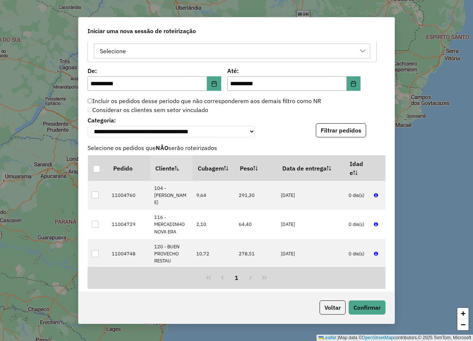
click at [263, 146] on span "Selecione os pedidos que NÃO serão roteirizados" at bounding box center [236, 147] width 307 height 9
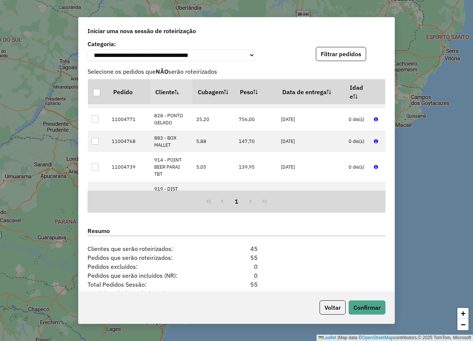
scroll to position [631, 0]
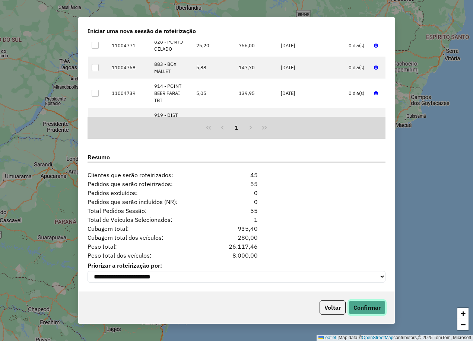
click at [362, 305] on button "Confirmar" at bounding box center [367, 308] width 37 height 14
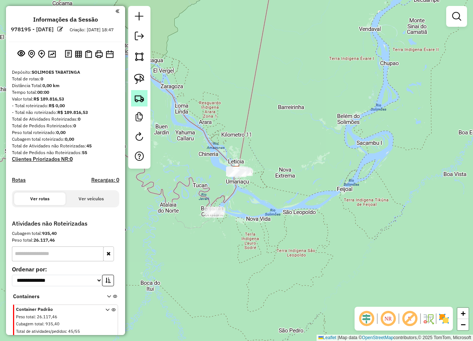
click at [137, 92] on link at bounding box center [139, 98] width 16 height 16
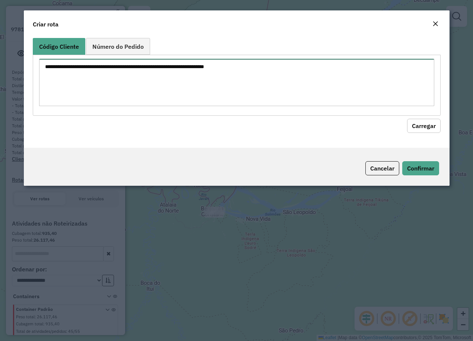
click at [143, 77] on textarea at bounding box center [236, 82] width 395 height 47
paste textarea "*** *** *** ***"
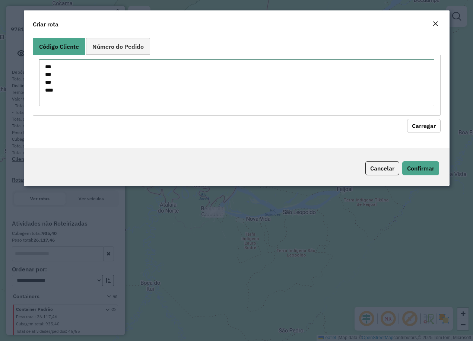
type textarea "*** *** *** ***"
click at [430, 127] on button "Carregar" at bounding box center [424, 126] width 34 height 14
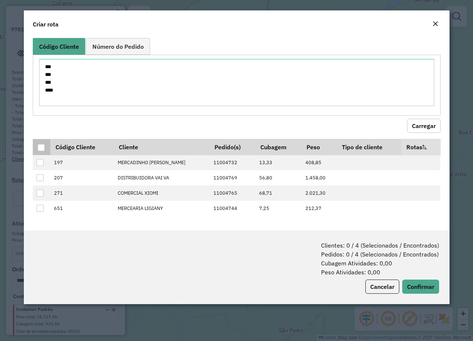
click at [39, 149] on div at bounding box center [41, 147] width 7 height 7
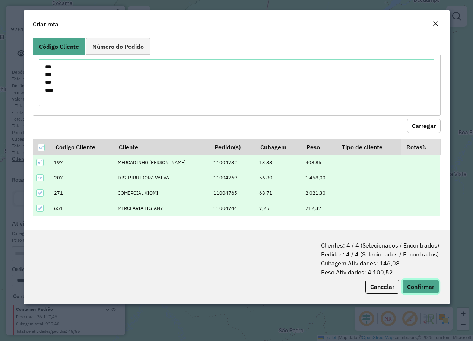
drag, startPoint x: 426, startPoint y: 288, endPoint x: 416, endPoint y: 287, distance: 9.8
click at [425, 287] on button "Confirmar" at bounding box center [421, 287] width 37 height 14
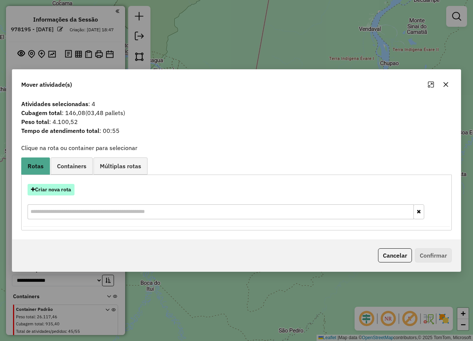
click at [52, 187] on button "Criar nova rota" at bounding box center [51, 190] width 47 height 12
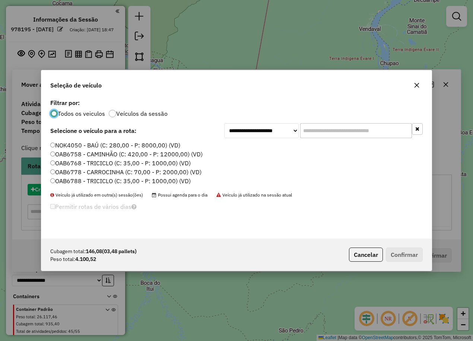
scroll to position [4, 2]
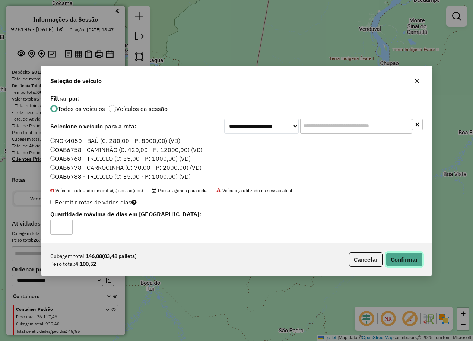
click at [412, 258] on button "Confirmar" at bounding box center [404, 260] width 37 height 14
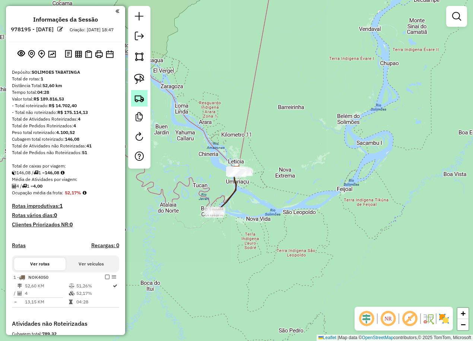
click at [141, 102] on img at bounding box center [139, 98] width 10 height 10
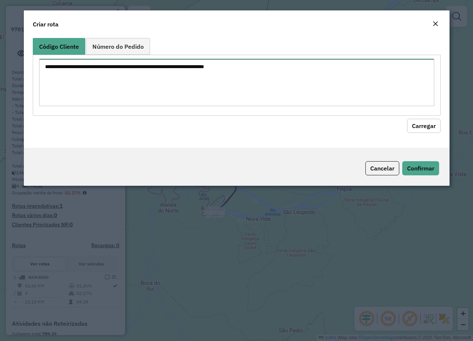
click at [94, 66] on textarea at bounding box center [236, 82] width 395 height 47
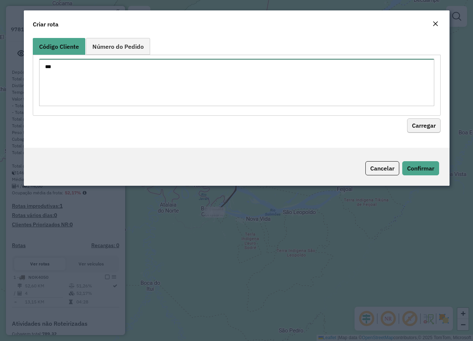
type textarea "***"
click at [422, 126] on button "Carregar" at bounding box center [424, 126] width 34 height 14
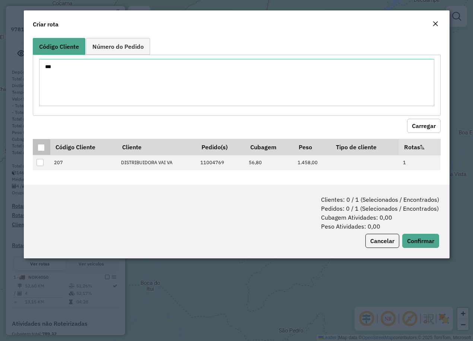
click at [41, 149] on div at bounding box center [41, 147] width 7 height 7
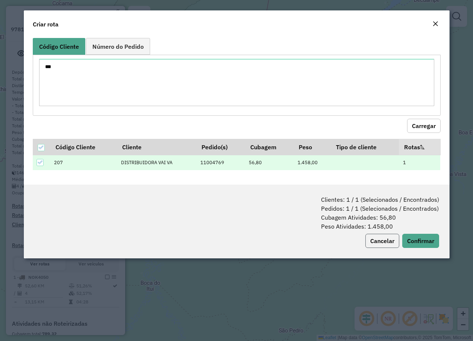
click at [379, 241] on button "Cancelar" at bounding box center [383, 241] width 34 height 14
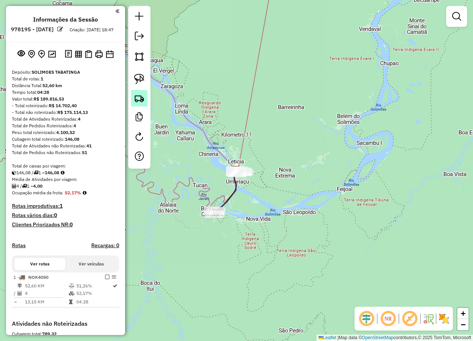
click at [138, 101] on img at bounding box center [139, 98] width 10 height 10
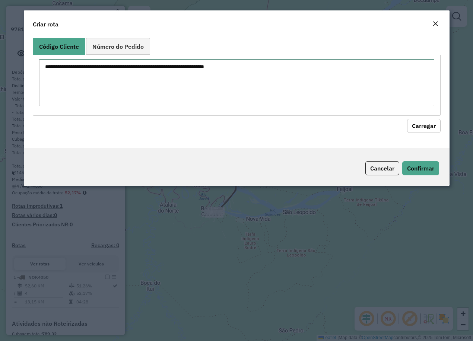
click at [133, 78] on textarea at bounding box center [236, 82] width 395 height 47
paste textarea "*** *** *** *** *** ***"
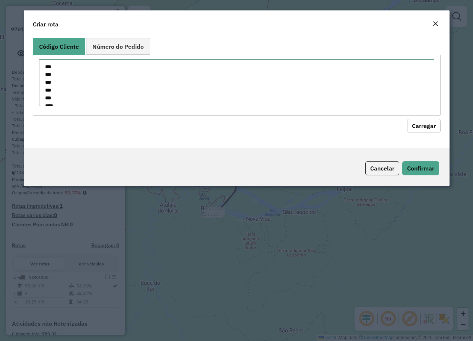
scroll to position [11, 0]
type textarea "*** *** *** *** *** ***"
click at [427, 123] on button "Carregar" at bounding box center [424, 126] width 34 height 14
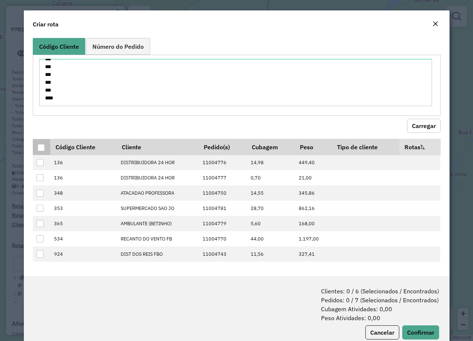
click at [39, 149] on div at bounding box center [41, 147] width 7 height 7
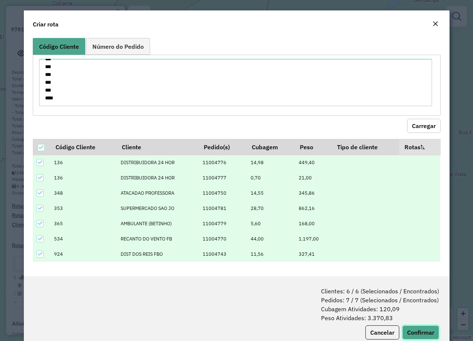
click at [413, 329] on button "Confirmar" at bounding box center [421, 333] width 37 height 14
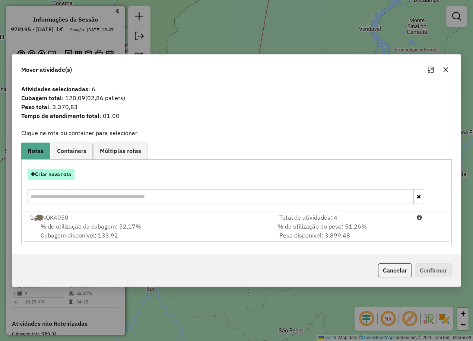
drag, startPoint x: 56, startPoint y: 182, endPoint x: 55, endPoint y: 178, distance: 3.9
click at [56, 180] on div "Criar nova rota" at bounding box center [237, 187] width 428 height 48
click at [54, 176] on button "Criar nova rota" at bounding box center [51, 175] width 47 height 12
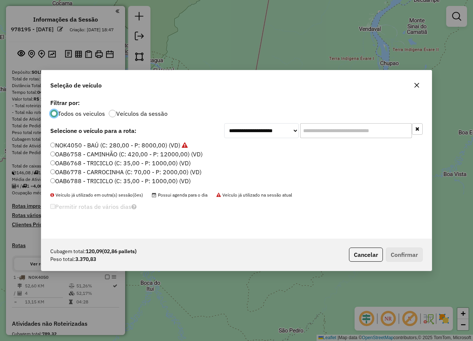
scroll to position [4, 2]
click at [61, 145] on label "NOK4050 - BAÚ (C: 280,00 - P: 8000,00) (VD)" at bounding box center [118, 145] width 137 height 9
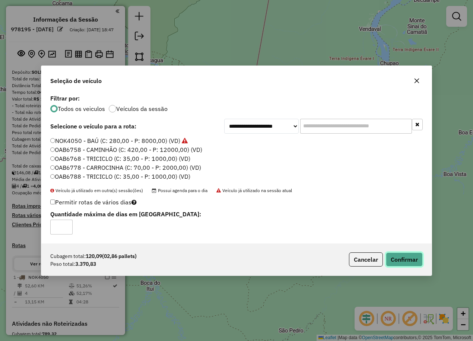
click at [401, 259] on button "Confirmar" at bounding box center [404, 260] width 37 height 14
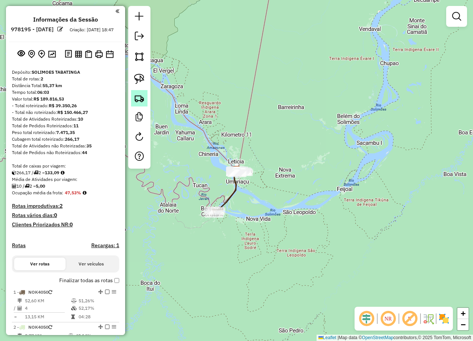
click at [139, 98] on img at bounding box center [139, 98] width 10 height 10
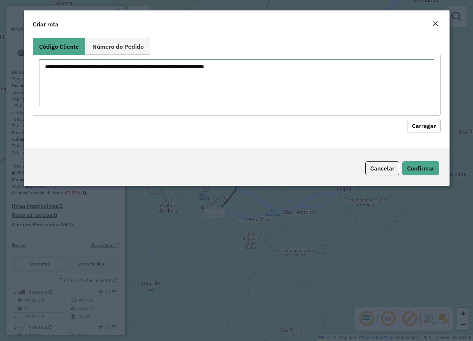
click at [120, 91] on textarea at bounding box center [236, 82] width 395 height 47
paste textarea "*** *** *** ***"
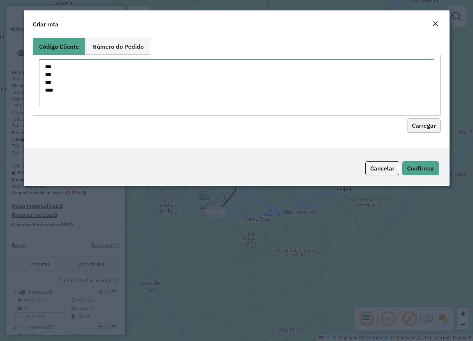
type textarea "*** *** *** ***"
drag, startPoint x: 419, startPoint y: 127, endPoint x: 390, endPoint y: 134, distance: 29.6
click at [416, 126] on button "Carregar" at bounding box center [424, 126] width 34 height 14
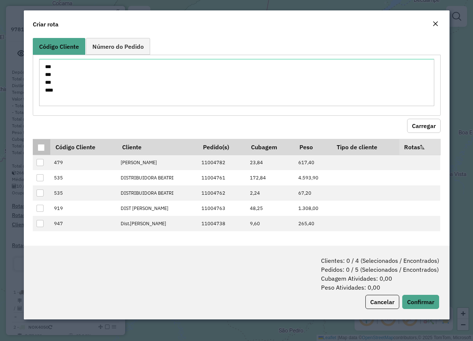
click at [37, 146] on th at bounding box center [42, 147] width 18 height 16
drag, startPoint x: 38, startPoint y: 146, endPoint x: 44, endPoint y: 153, distance: 9.5
click at [38, 146] on div at bounding box center [41, 147] width 7 height 7
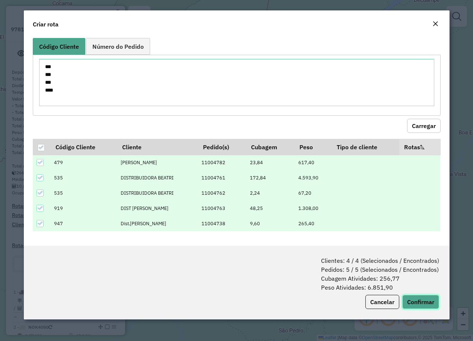
click at [417, 301] on button "Confirmar" at bounding box center [421, 302] width 37 height 14
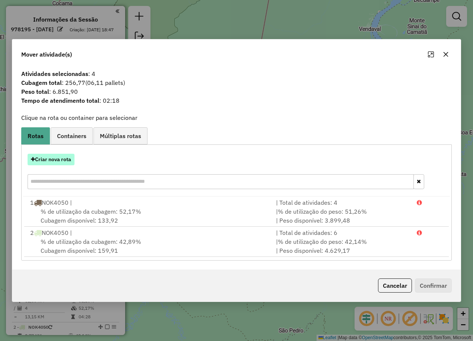
click at [44, 154] on button "Criar nova rota" at bounding box center [51, 160] width 47 height 12
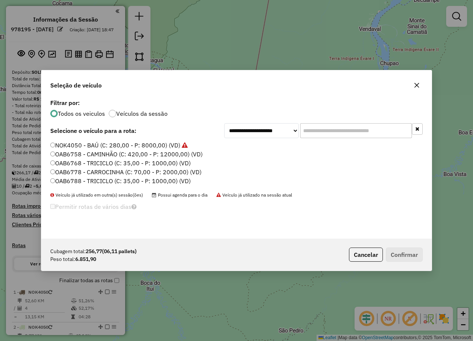
click at [83, 143] on label "NOK4050 - BAÚ (C: 280,00 - P: 8000,00) (VD)" at bounding box center [119, 145] width 138 height 9
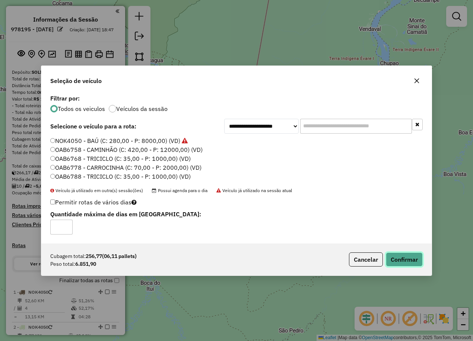
click at [402, 260] on button "Confirmar" at bounding box center [404, 260] width 37 height 14
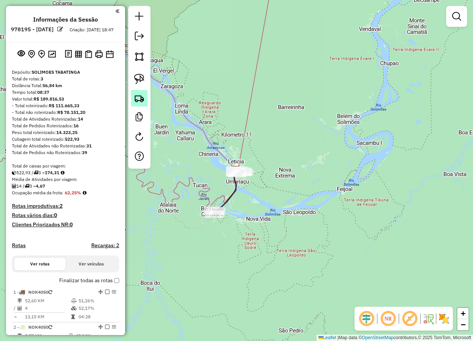
click at [137, 98] on img at bounding box center [139, 98] width 10 height 10
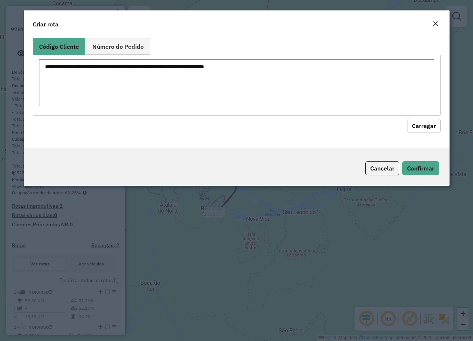
click at [147, 80] on textarea at bounding box center [236, 82] width 395 height 47
paste textarea "*** *** *** *** *** *** *** *** *** *** *** *** *** *** *** *** ** *** *** *** …"
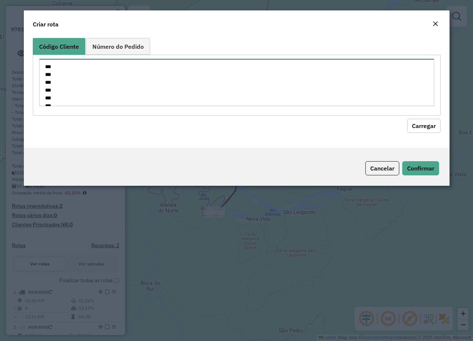
scroll to position [206, 0]
type textarea "*** *** *** *** *** *** *** *** *** *** *** *** *** *** *** *** ** *** *** *** …"
click at [425, 126] on button "Carregar" at bounding box center [424, 126] width 34 height 14
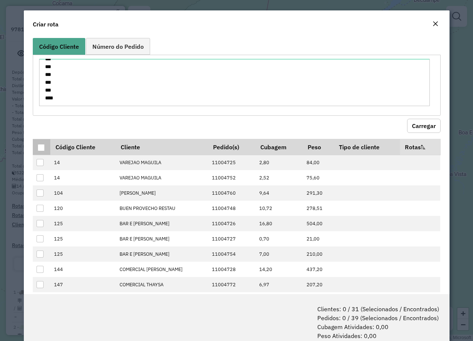
click at [38, 150] on div at bounding box center [41, 147] width 7 height 7
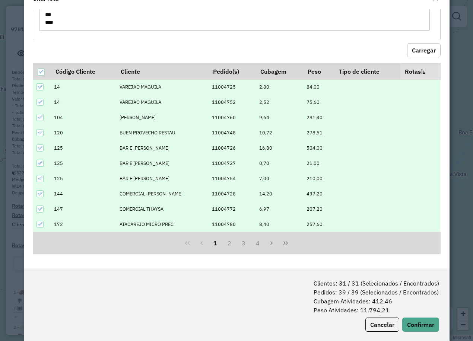
scroll to position [37, 0]
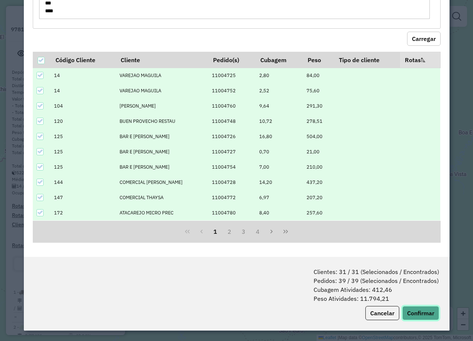
click at [422, 309] on button "Confirmar" at bounding box center [421, 313] width 37 height 14
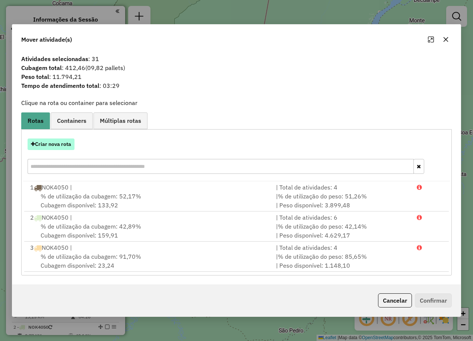
click at [50, 142] on button "Criar nova rota" at bounding box center [51, 145] width 47 height 12
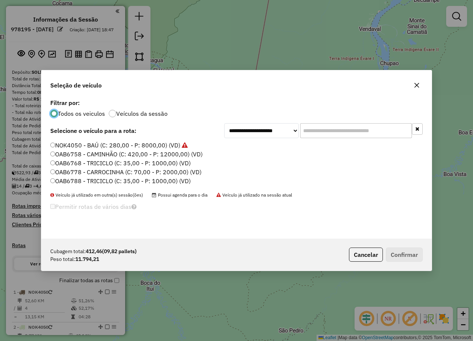
scroll to position [4, 2]
click at [113, 155] on label "OAB6758 - CAMINHÃO (C: 420,00 - P: 12000,00) (VD)" at bounding box center [126, 154] width 152 height 9
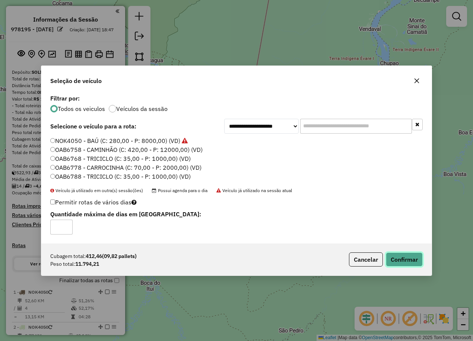
click at [408, 259] on button "Confirmar" at bounding box center [404, 260] width 37 height 14
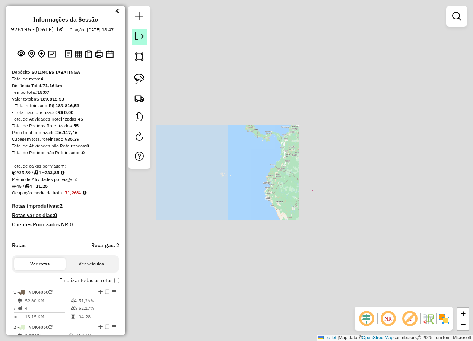
click at [139, 38] on em at bounding box center [139, 36] width 9 height 9
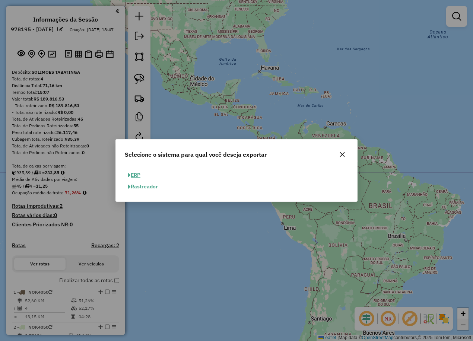
click at [137, 173] on button "ERP" at bounding box center [134, 176] width 19 height 12
select select "**"
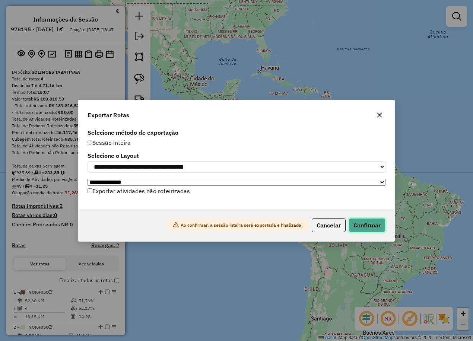
click at [366, 228] on button "Confirmar" at bounding box center [367, 225] width 37 height 14
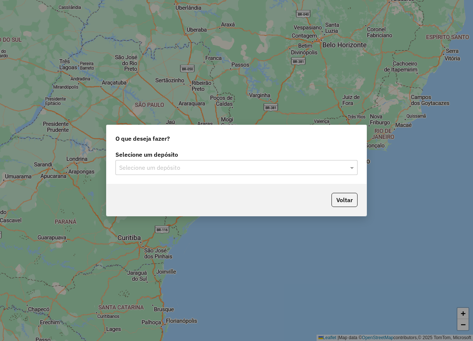
click at [134, 165] on input "text" at bounding box center [229, 168] width 220 height 9
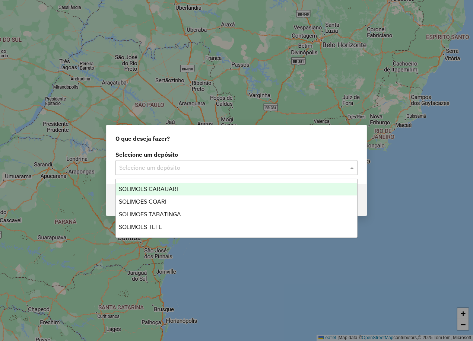
click at [146, 190] on span "SOLIMOES CARAUARI" at bounding box center [148, 189] width 59 height 6
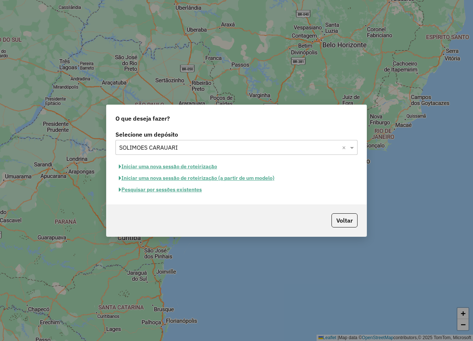
click at [183, 167] on button "Iniciar uma nova sessão de roteirização" at bounding box center [168, 167] width 105 height 12
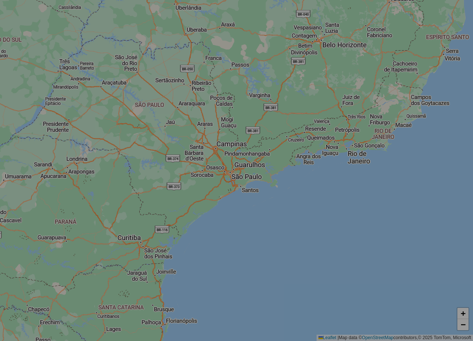
select select "*"
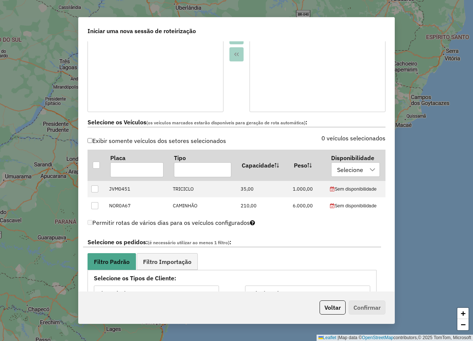
scroll to position [186, 0]
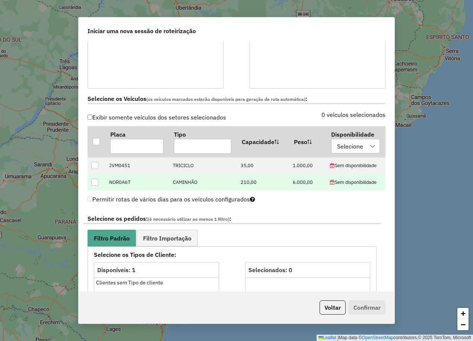
click at [95, 183] on div at bounding box center [94, 182] width 7 height 7
click at [164, 239] on span "Filtro Importação" at bounding box center [167, 239] width 48 height 6
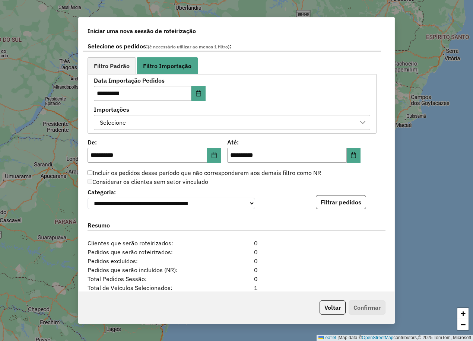
scroll to position [373, 0]
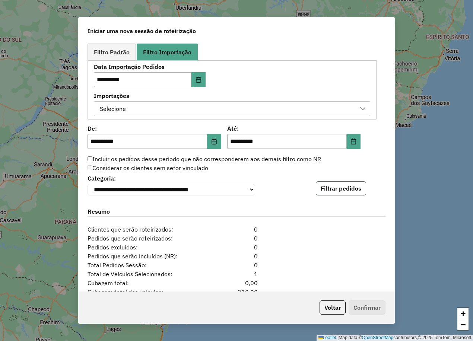
click at [328, 190] on button "Filtrar pedidos" at bounding box center [341, 189] width 50 height 14
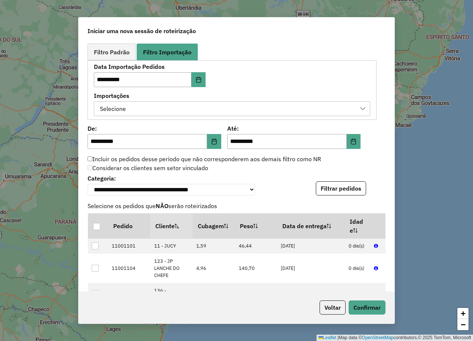
click at [277, 191] on div "**********" at bounding box center [237, 184] width 298 height 23
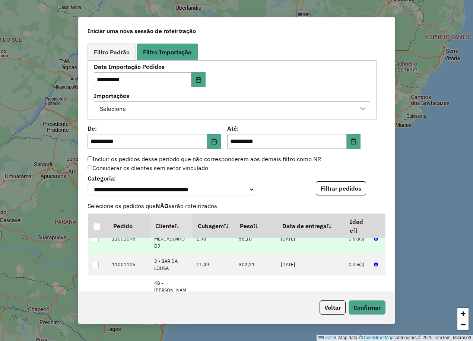
scroll to position [102, 0]
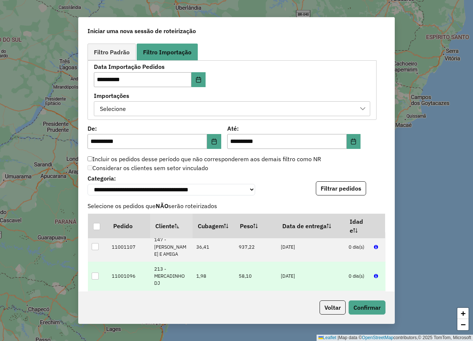
click at [95, 277] on div at bounding box center [95, 276] width 7 height 7
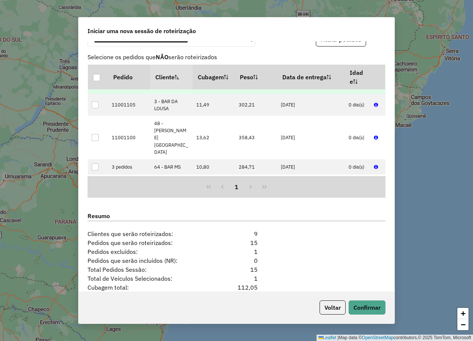
scroll to position [559, 0]
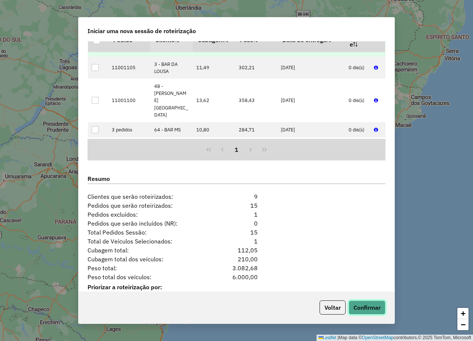
click at [366, 302] on button "Confirmar" at bounding box center [367, 308] width 37 height 14
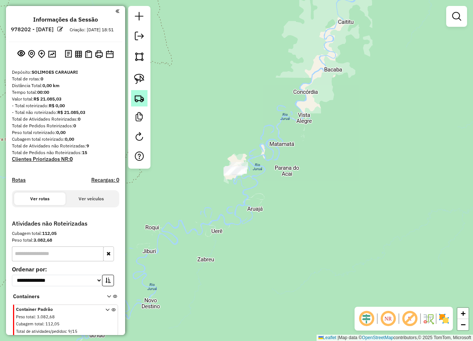
click at [135, 96] on img at bounding box center [139, 98] width 10 height 10
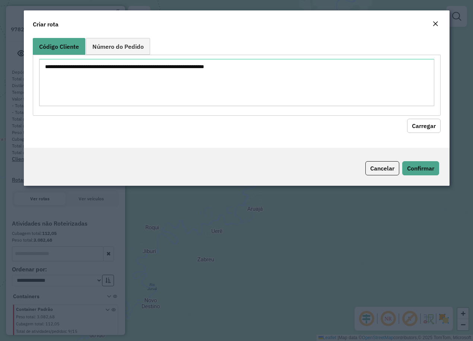
drag, startPoint x: 387, startPoint y: 166, endPoint x: 255, endPoint y: 161, distance: 131.7
click at [381, 166] on button "Cancelar" at bounding box center [383, 168] width 34 height 14
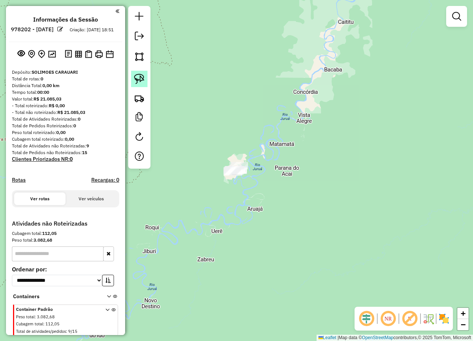
click at [140, 82] on img at bounding box center [139, 79] width 10 height 10
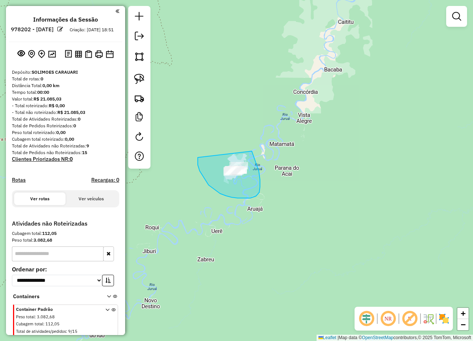
drag, startPoint x: 214, startPoint y: 189, endPoint x: 247, endPoint y: 140, distance: 59.1
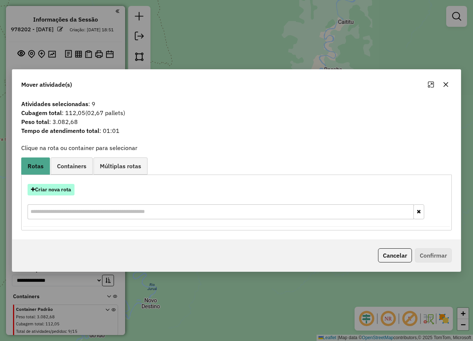
click at [54, 190] on button "Criar nova rota" at bounding box center [51, 190] width 47 height 12
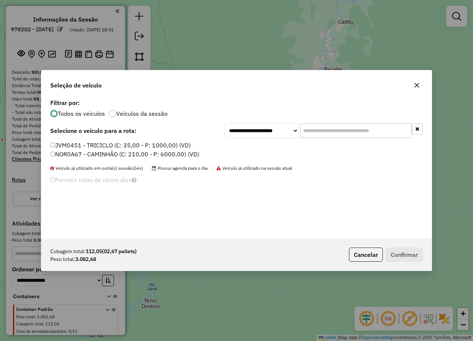
scroll to position [4, 2]
click at [57, 153] on label "NOR0A67 - CAMINHÃO (C: 210,00 - P: 6000,00) (VD)" at bounding box center [124, 154] width 149 height 9
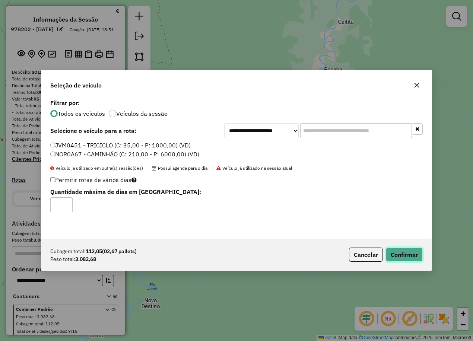
click at [403, 252] on button "Confirmar" at bounding box center [404, 255] width 37 height 14
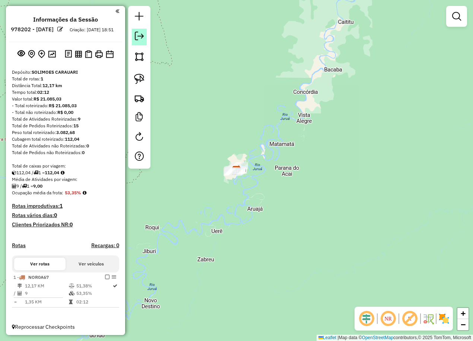
click at [138, 37] on em at bounding box center [139, 36] width 9 height 9
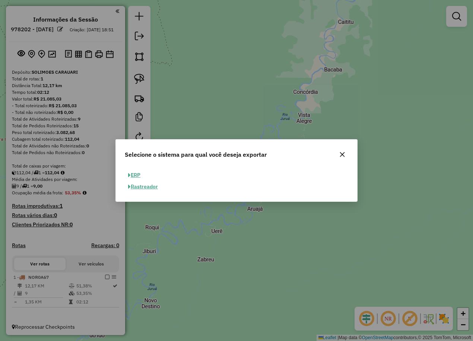
click at [135, 176] on button "ERP" at bounding box center [134, 176] width 19 height 12
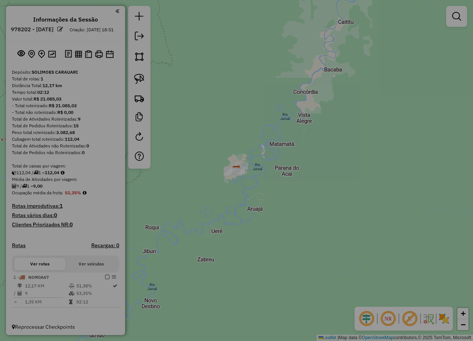
select select "**"
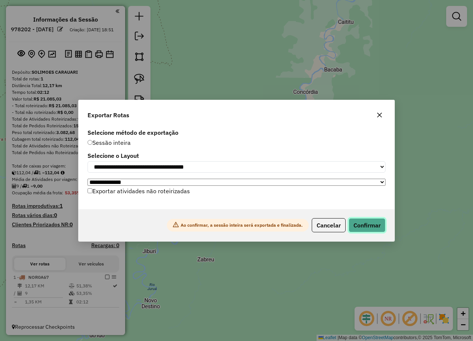
click at [368, 225] on button "Confirmar" at bounding box center [367, 225] width 37 height 14
